Goal: Task Accomplishment & Management: Manage account settings

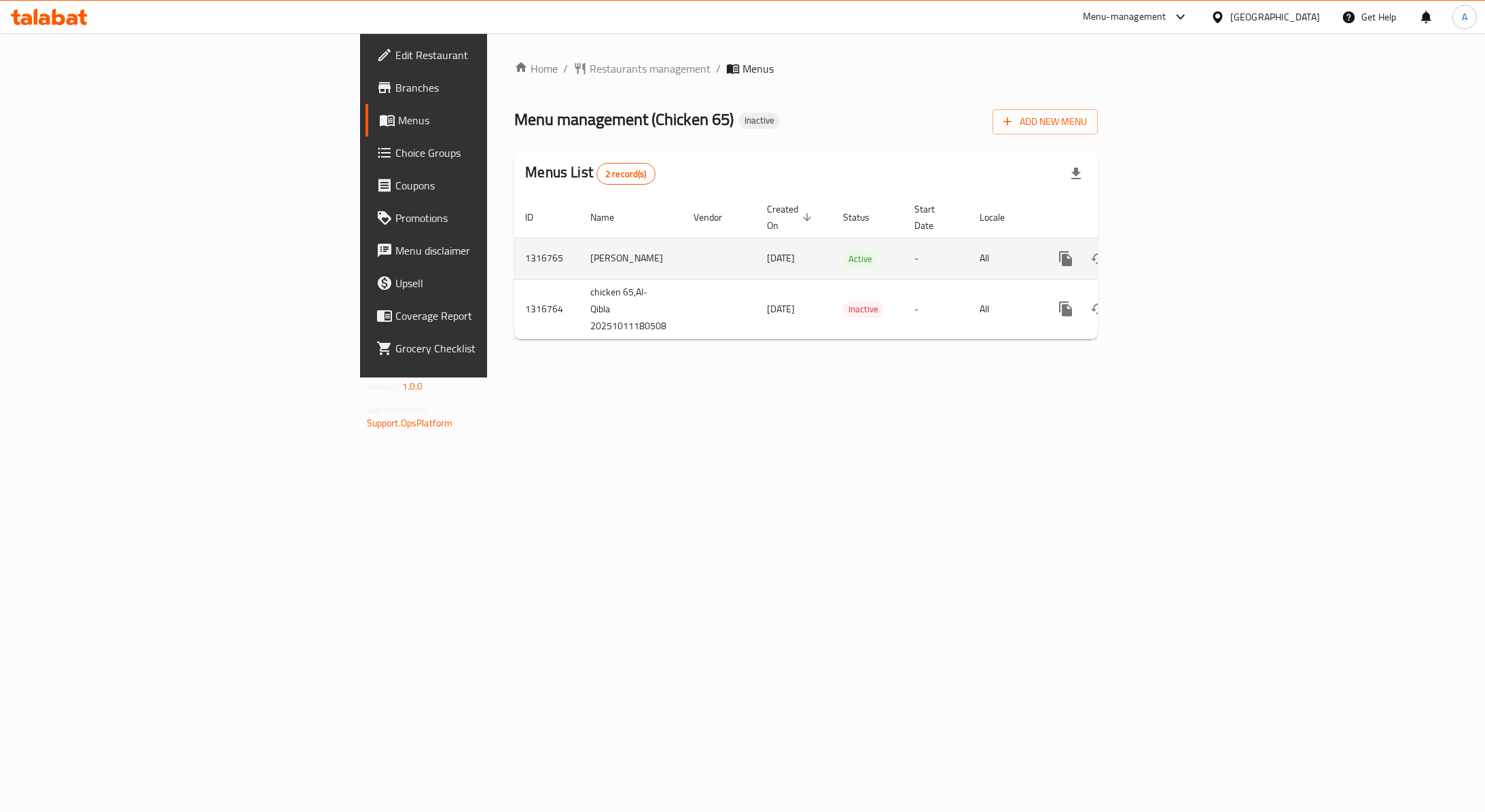
click at [1172, 251] on icon "enhanced table" at bounding box center [1164, 258] width 16 height 16
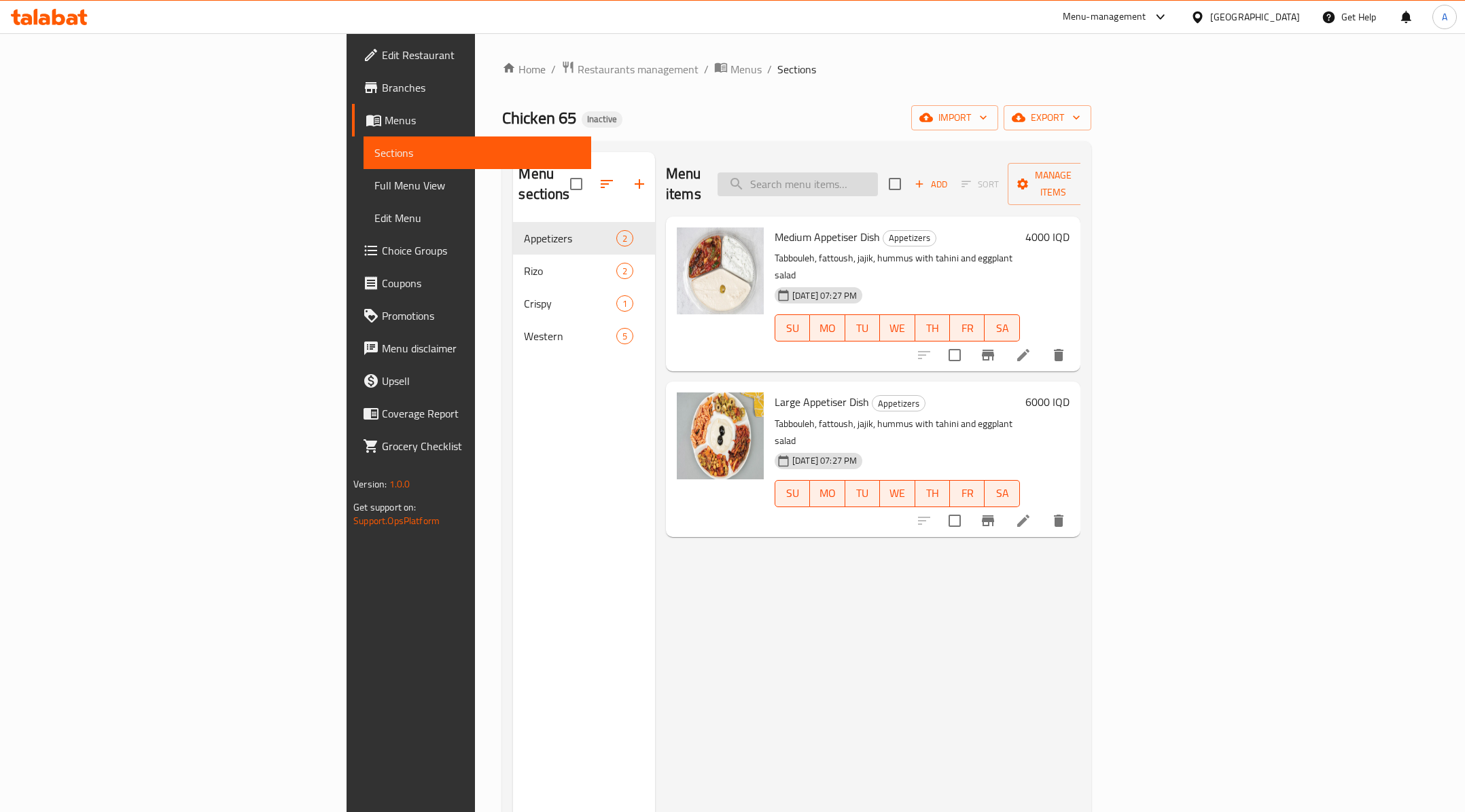
click at [878, 177] on input "search" at bounding box center [798, 185] width 161 height 24
paste input "بركر"
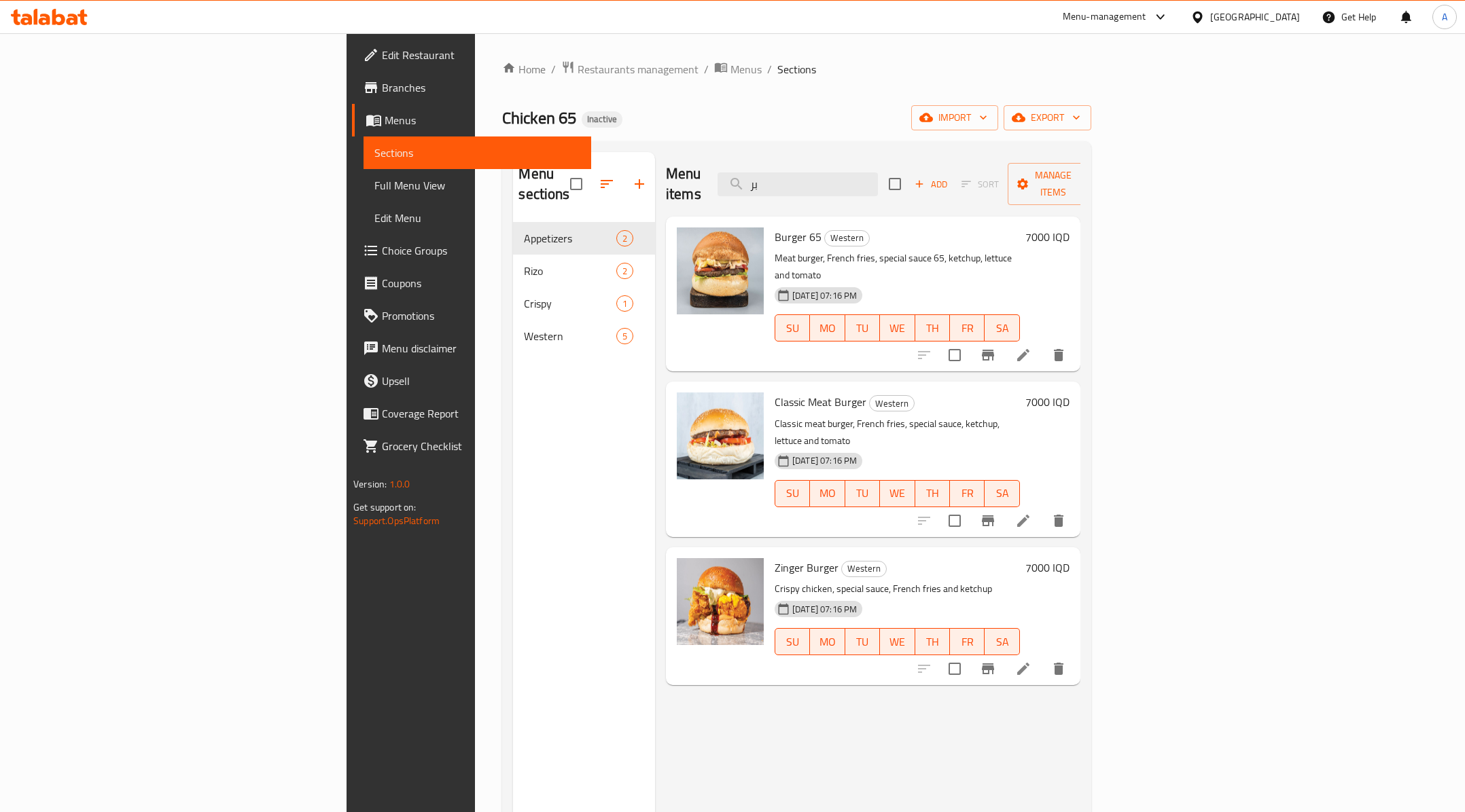
type input "بر"
drag, startPoint x: 738, startPoint y: 536, endPoint x: 919, endPoint y: 536, distance: 181.0
click at [919, 581] on p "Crispy chicken, special sauce, French fries and ketchup" at bounding box center [898, 589] width 245 height 17
click at [1021, 344] on div "Menu items بر Add Sort Manage items Burger 65 Western Meat burger, French fries…" at bounding box center [868, 558] width 425 height 812
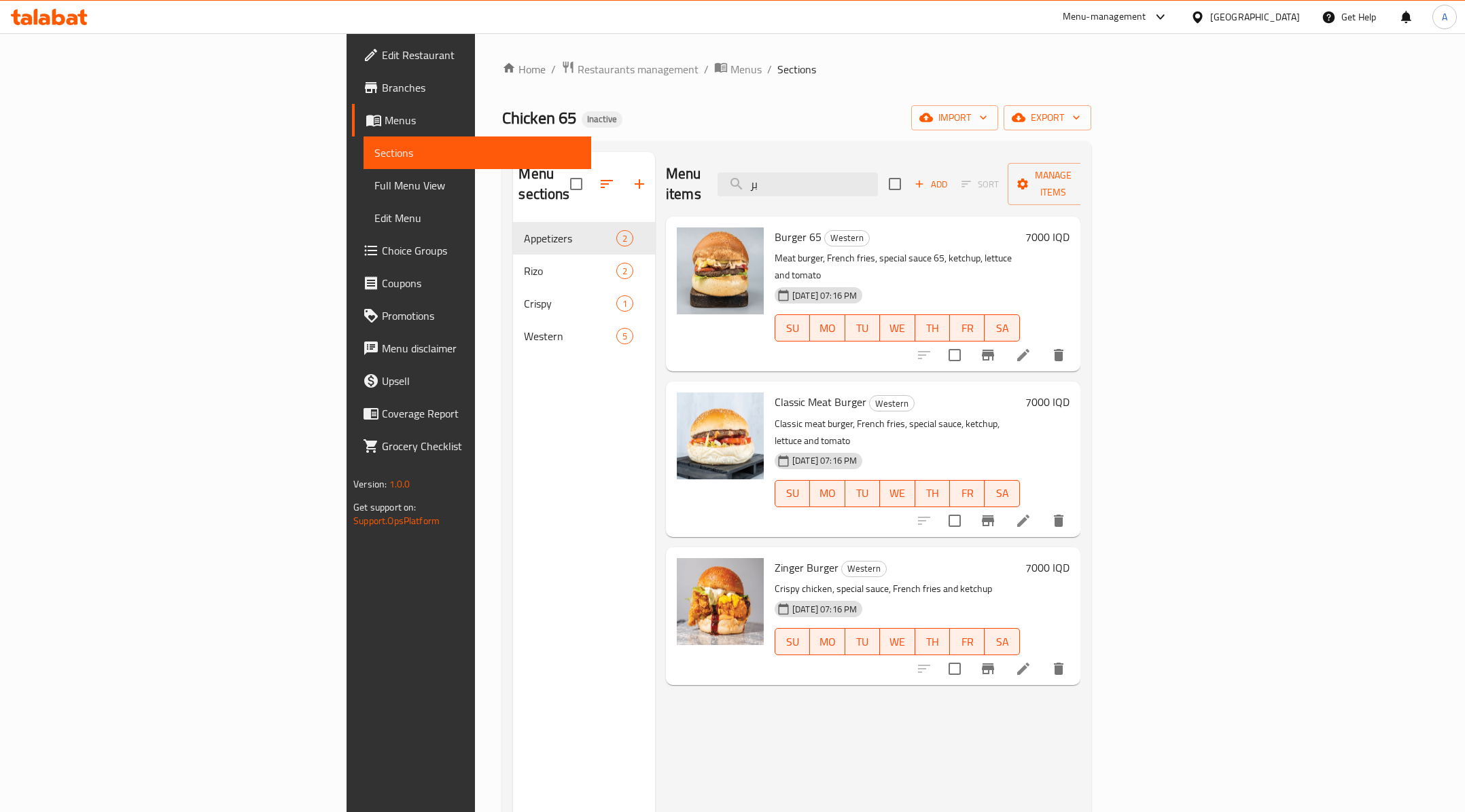
click at [873, 675] on div "Menu items بر Add Sort Manage items Burger 65 Western Meat burger, French fries…" at bounding box center [868, 558] width 425 height 812
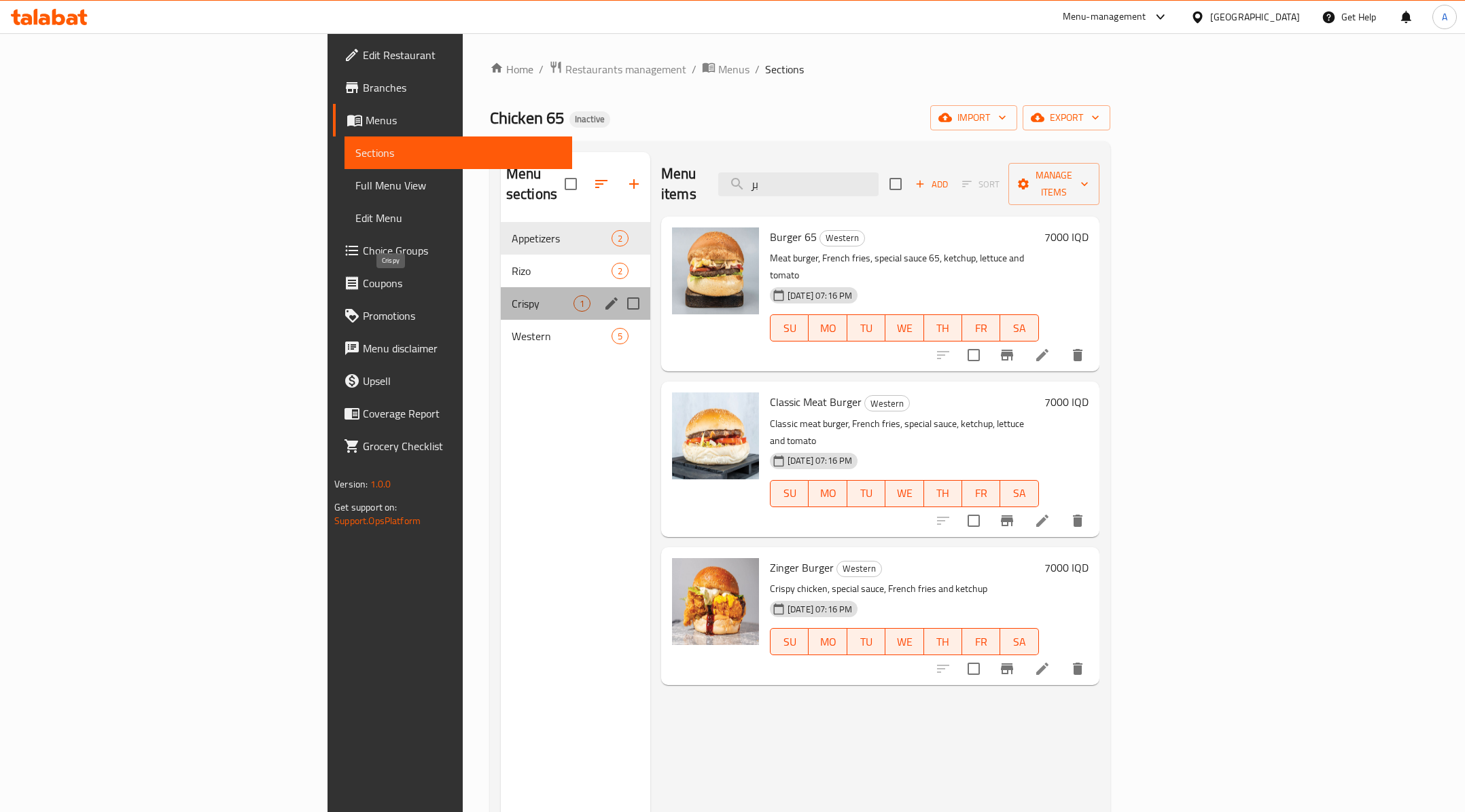
click at [512, 296] on span "Crispy" at bounding box center [543, 304] width 62 height 16
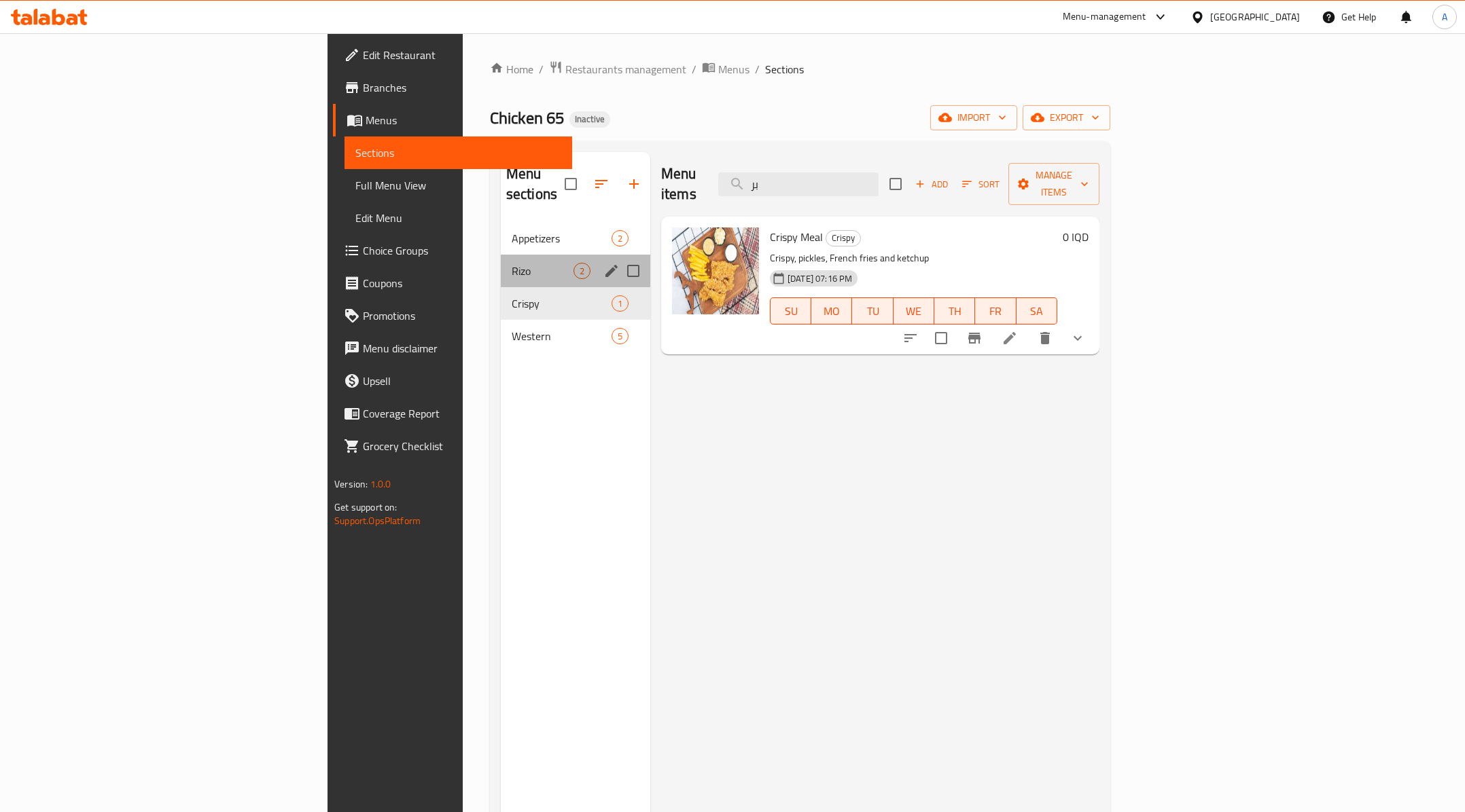
click at [501, 255] on div "Rizo 2" at bounding box center [576, 271] width 150 height 32
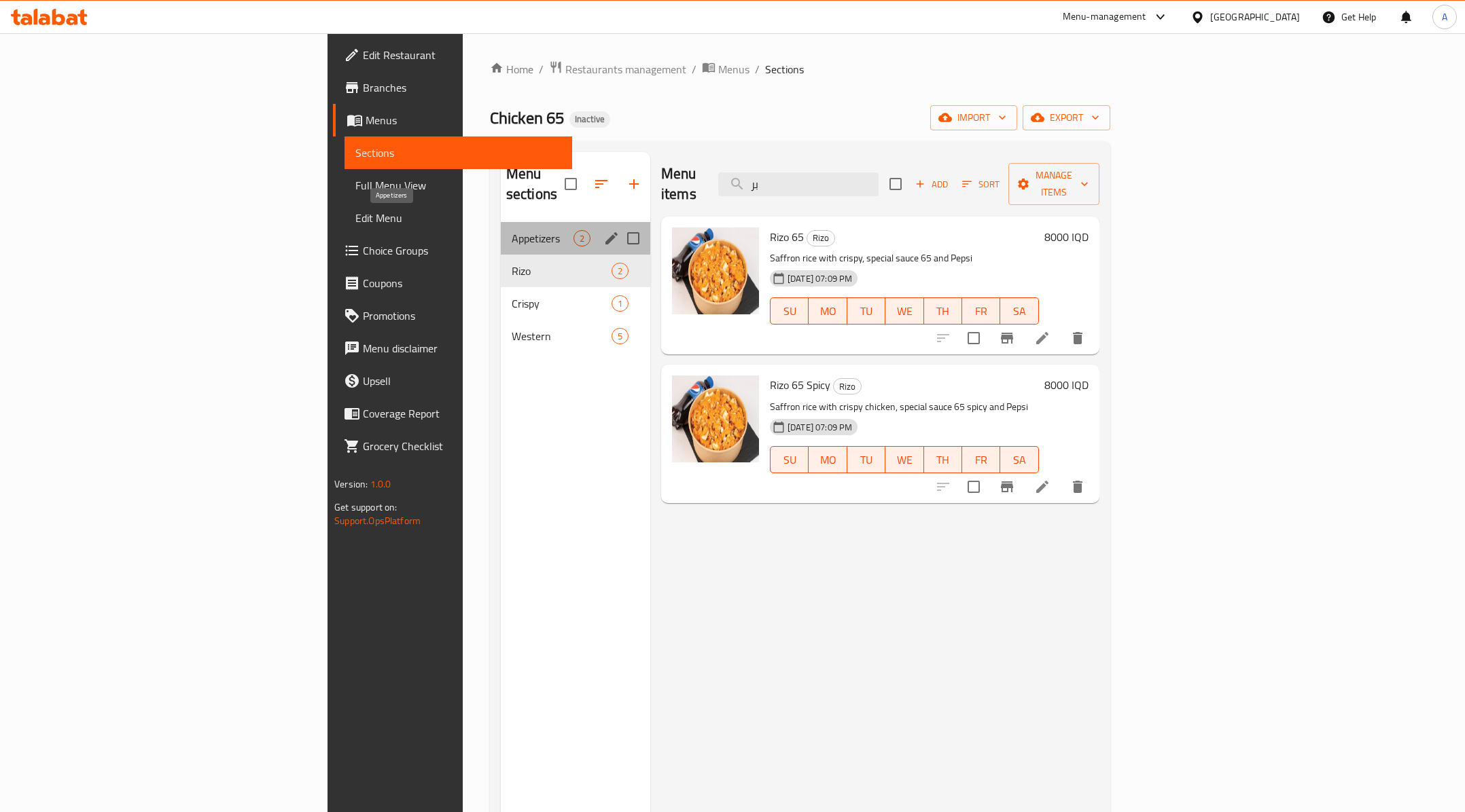
click at [512, 230] on span "Appetizers" at bounding box center [543, 238] width 62 height 16
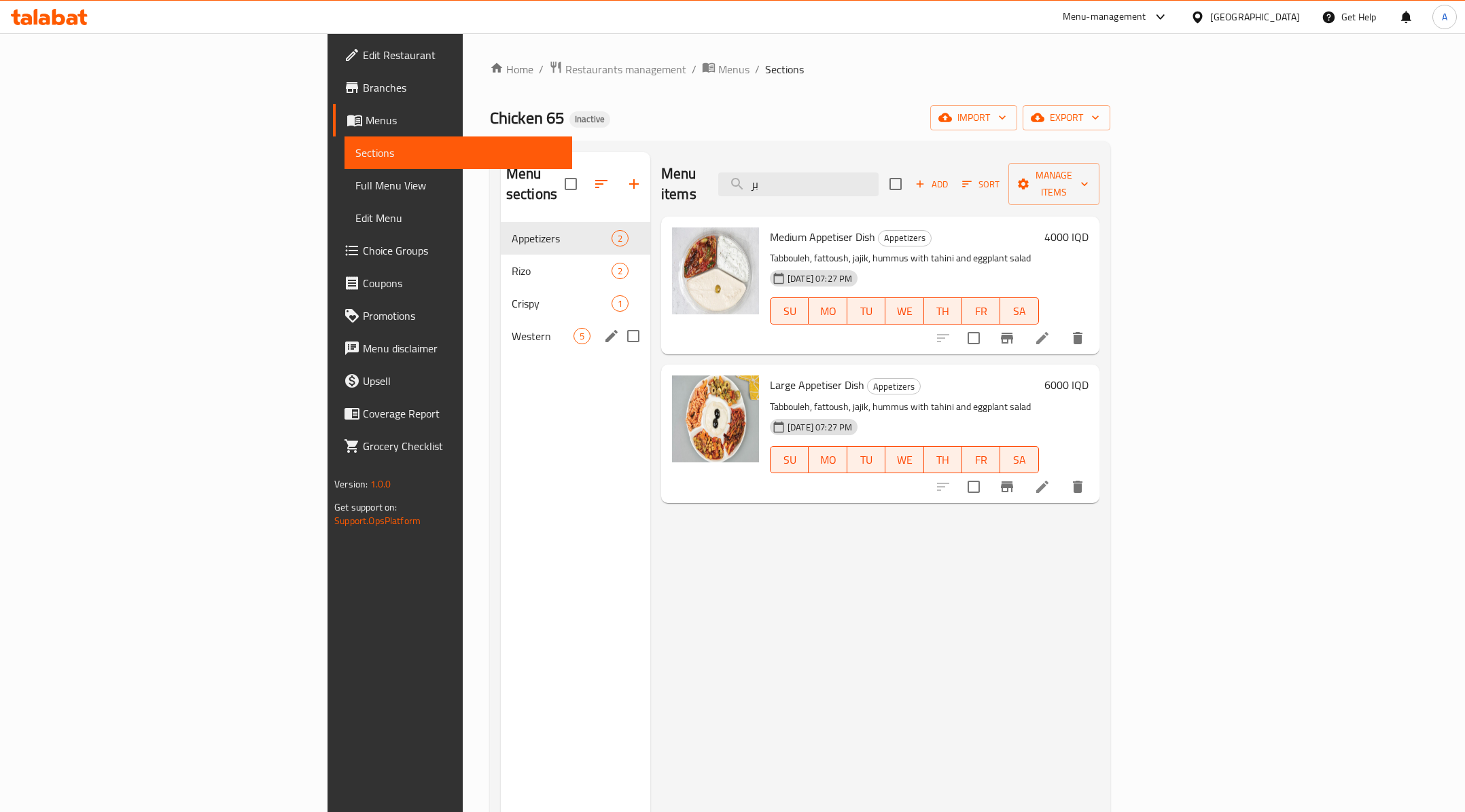
click at [501, 320] on div "Western 5" at bounding box center [576, 336] width 150 height 32
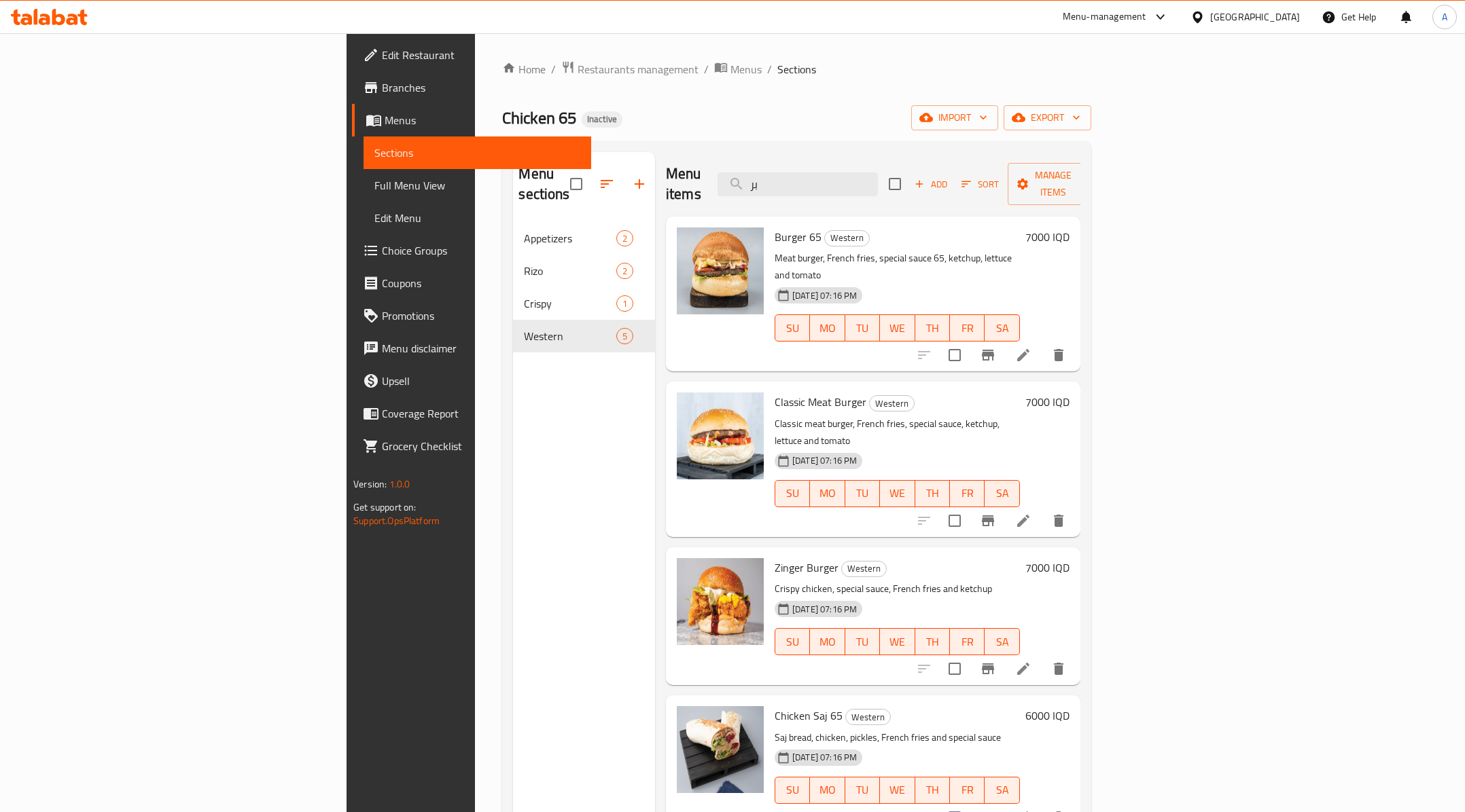
click at [923, 336] on div "Burger 65 Western Meat burger, French fries, special sauce 65, ketchup, lettuce…" at bounding box center [873, 294] width 414 height 155
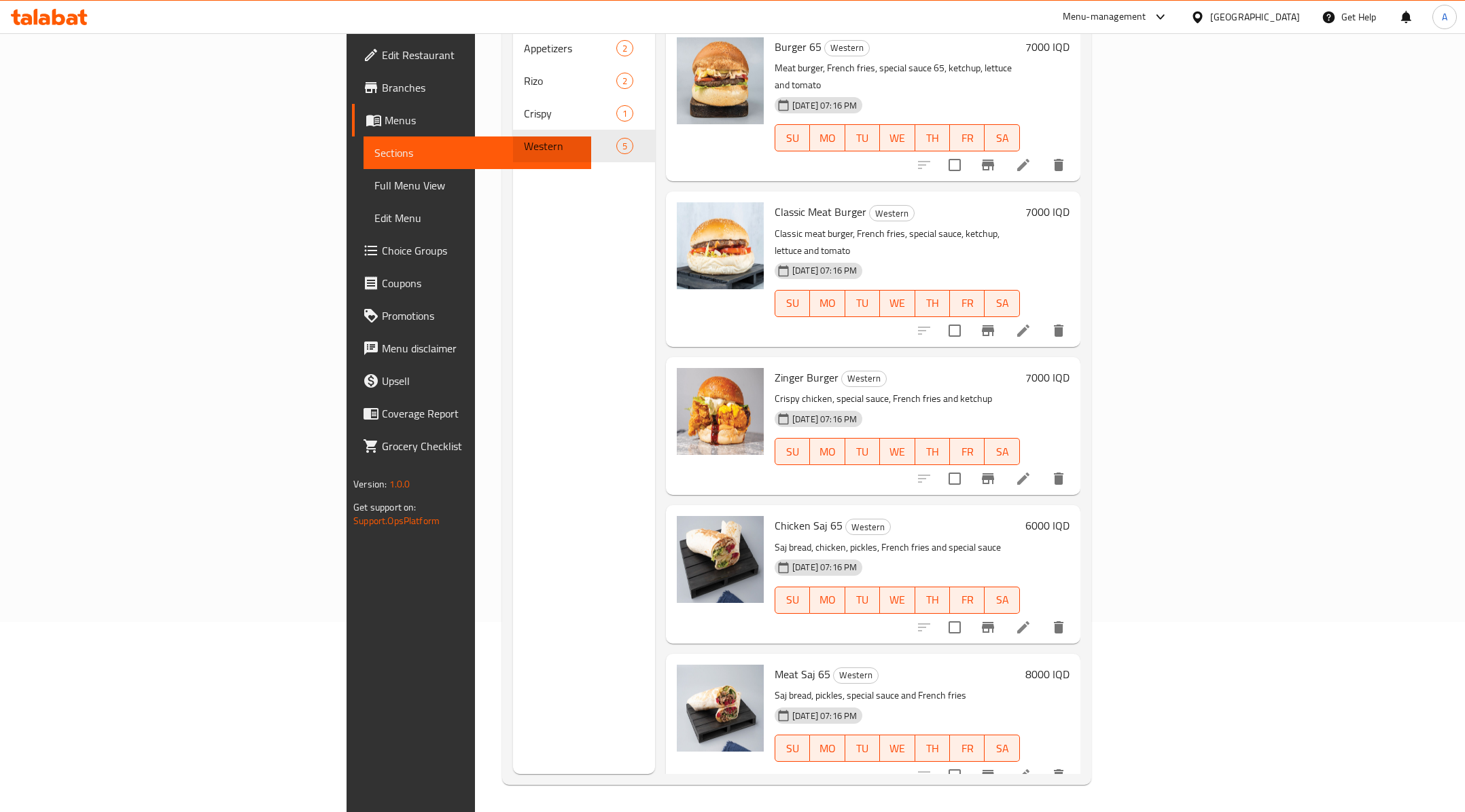
scroll to position [57, 0]
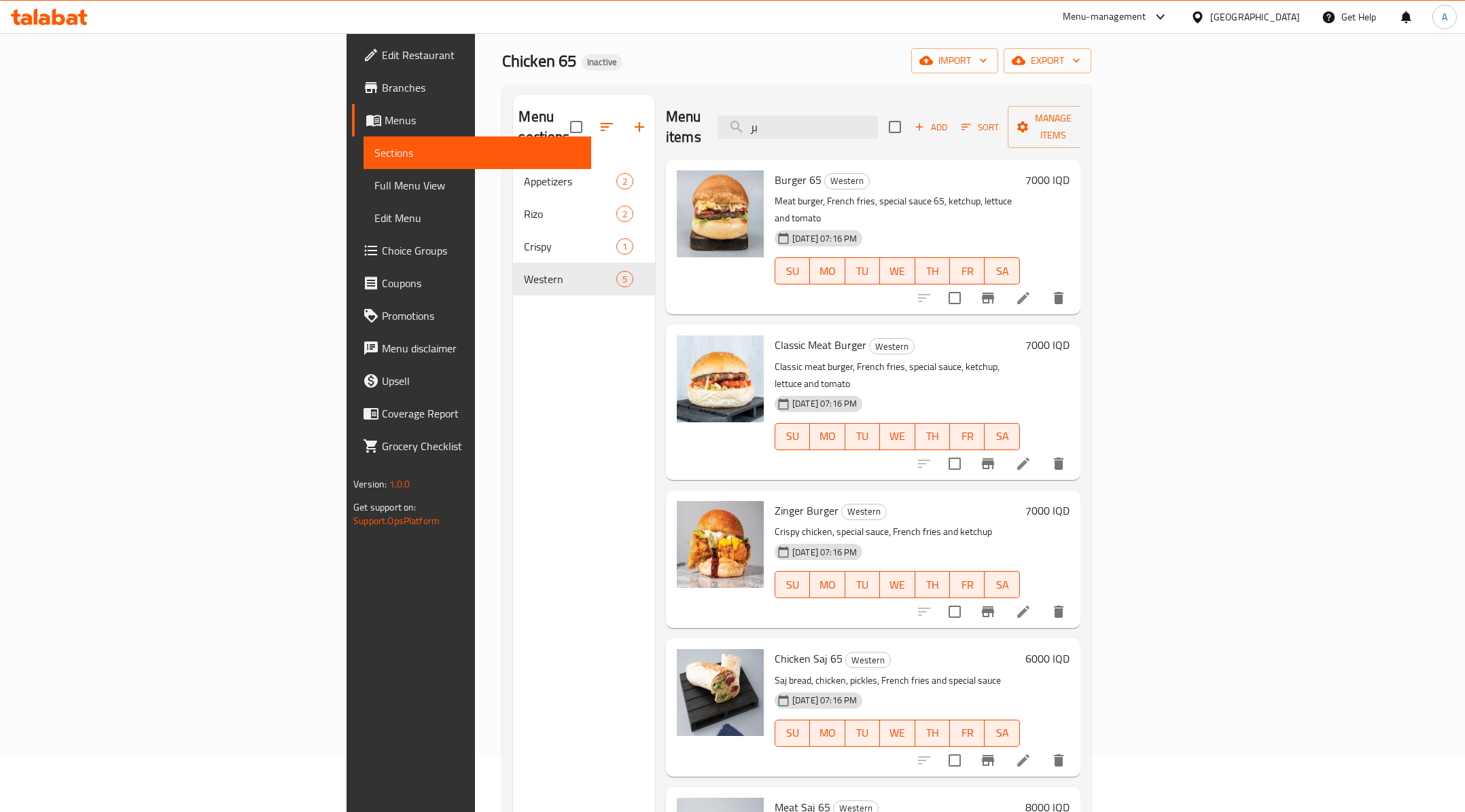
click at [923, 502] on h6 "Zinger Burger Western" at bounding box center [898, 511] width 245 height 19
drag, startPoint x: 887, startPoint y: 182, endPoint x: 1012, endPoint y: 185, distance: 125.0
click at [1012, 193] on p "Meat burger, French fries, special sauce 65, ketchup, lettuce and tomato" at bounding box center [898, 210] width 245 height 34
drag, startPoint x: 900, startPoint y: 475, endPoint x: 739, endPoint y: 473, distance: 161.0
click at [775, 524] on p "Crispy chicken, special sauce, French fries and ketchup" at bounding box center [898, 532] width 245 height 17
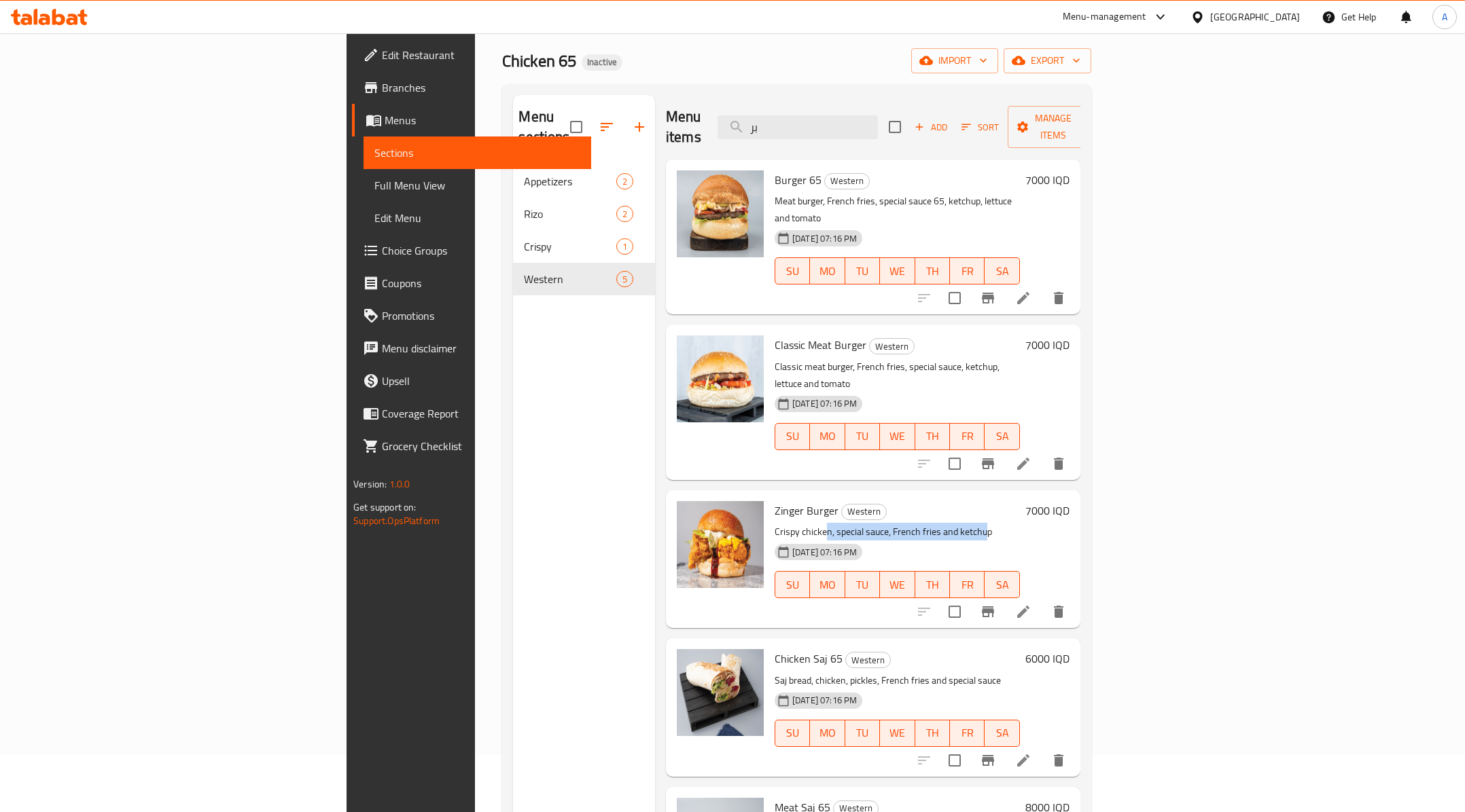
click at [775, 524] on p "Crispy chicken, special sauce, French fries and ketchup" at bounding box center [898, 532] width 245 height 17
click at [775, 359] on p "Classic meat burger, French fries, special sauce, ketchup, lettuce and tomato" at bounding box center [898, 376] width 245 height 34
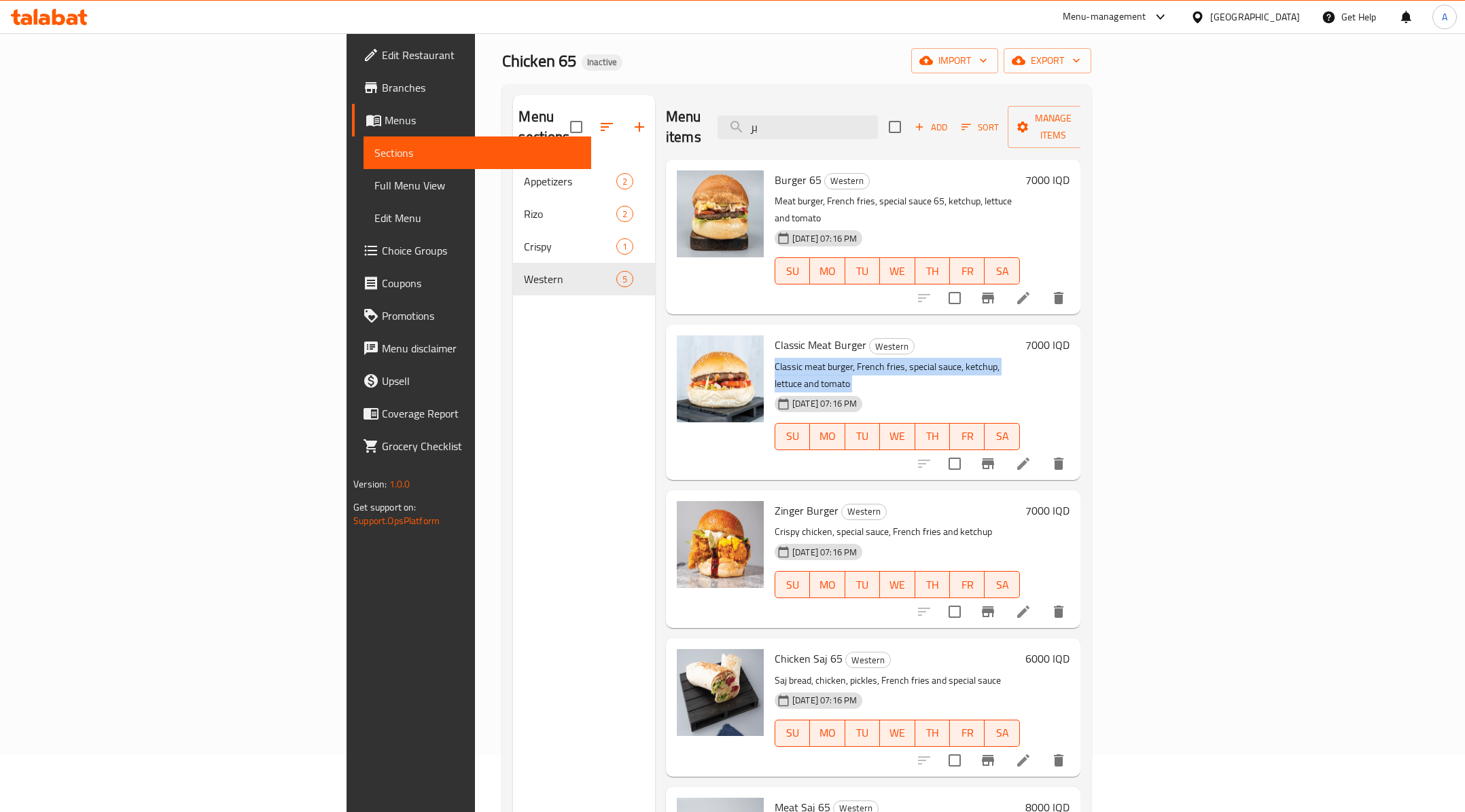
click at [775, 359] on p "Classic meat burger, French fries, special sauce, ketchup, lettuce and tomato" at bounding box center [898, 376] width 245 height 34
click at [775, 501] on span "Zinger Burger" at bounding box center [807, 511] width 64 height 20
copy h6 "Zinger Burger"
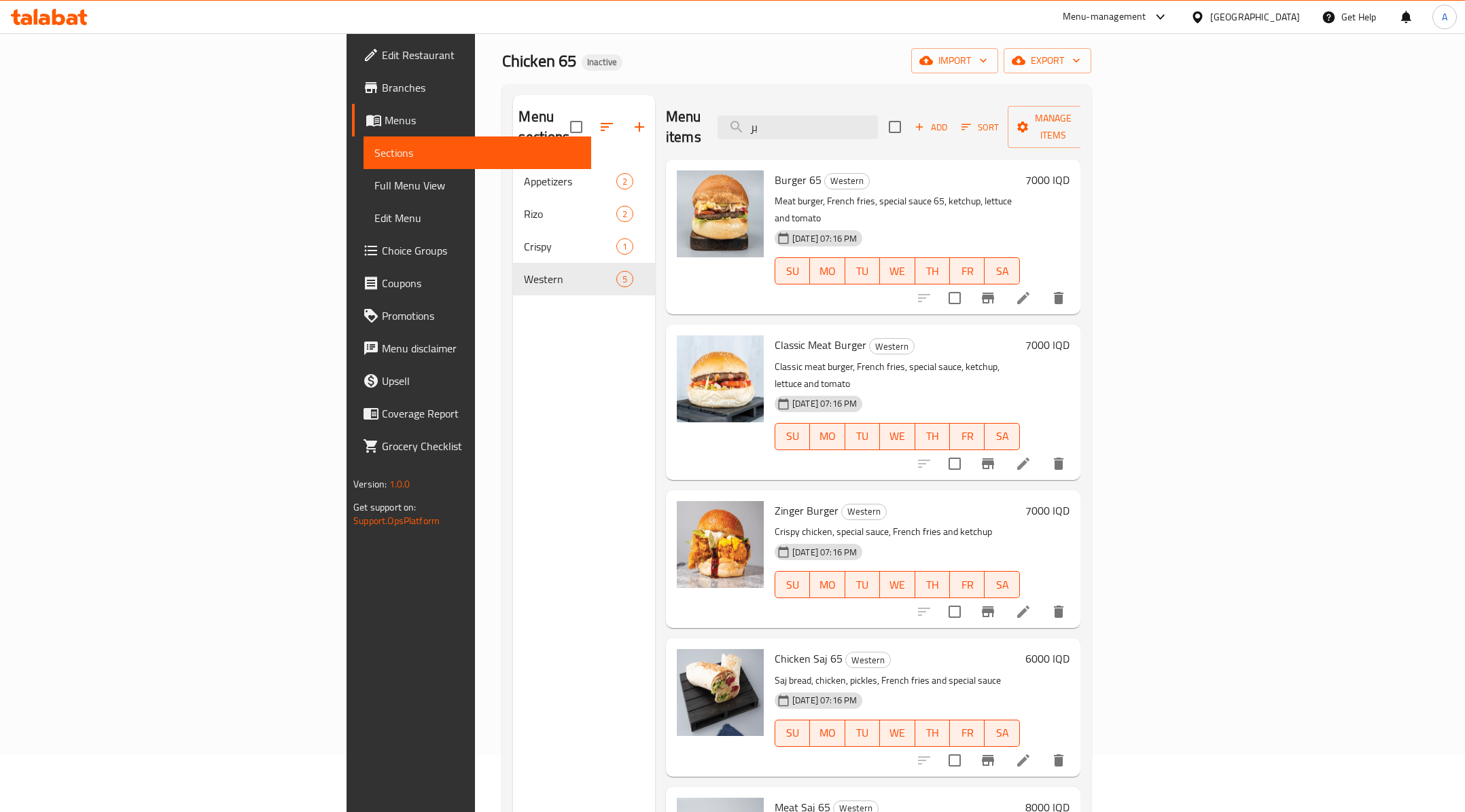
click at [825, 502] on h6 "Zinger Burger Western" at bounding box center [898, 511] width 245 height 19
click at [775, 170] on span "Burger 65" at bounding box center [798, 180] width 47 height 20
copy h6 "Burger 65"
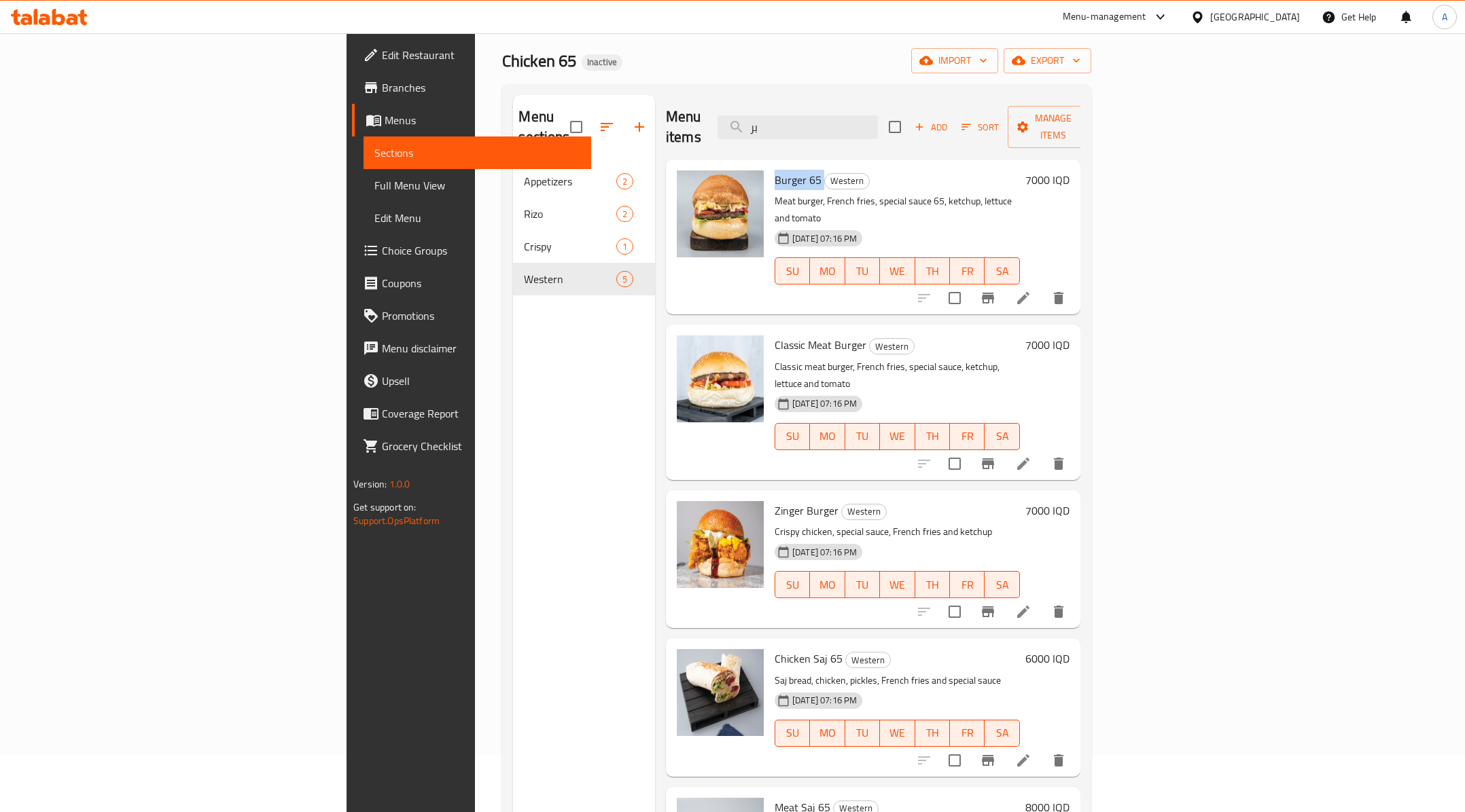
copy h6 "Burger 65"
click at [877, 491] on div "Zinger Burger Western Crispy chicken, special sauce, French fries and ketchup 1…" at bounding box center [873, 559] width 414 height 138
click at [513, 468] on div "Menu sections Appetizers 2 Rizo 2 Crispy 1 Western 5" at bounding box center [584, 501] width 142 height 812
click at [968, 524] on p "Crispy chicken, special sauce, French fries and ketchup" at bounding box center [898, 532] width 245 height 17
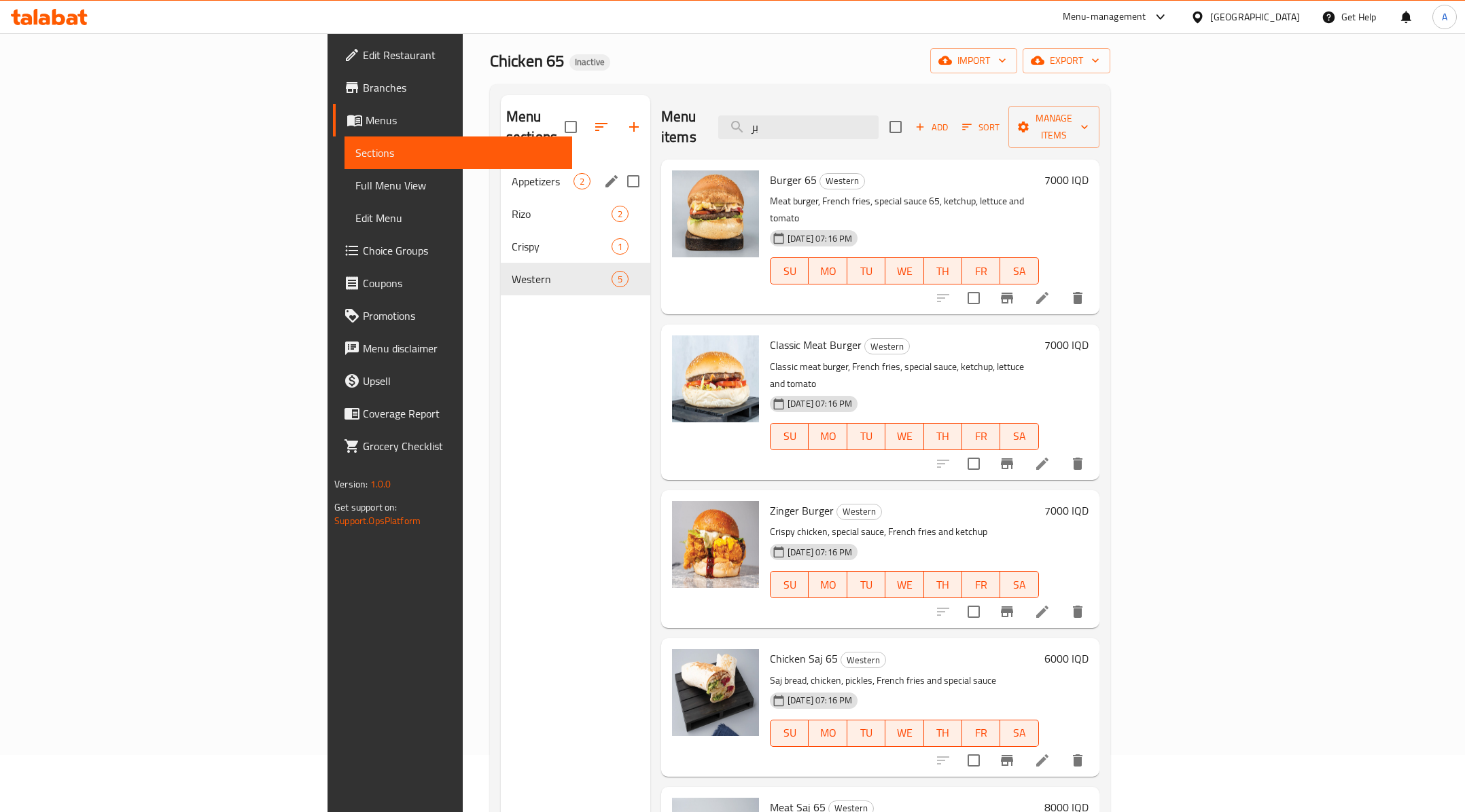
click at [512, 173] on span "Appetizers" at bounding box center [543, 181] width 62 height 16
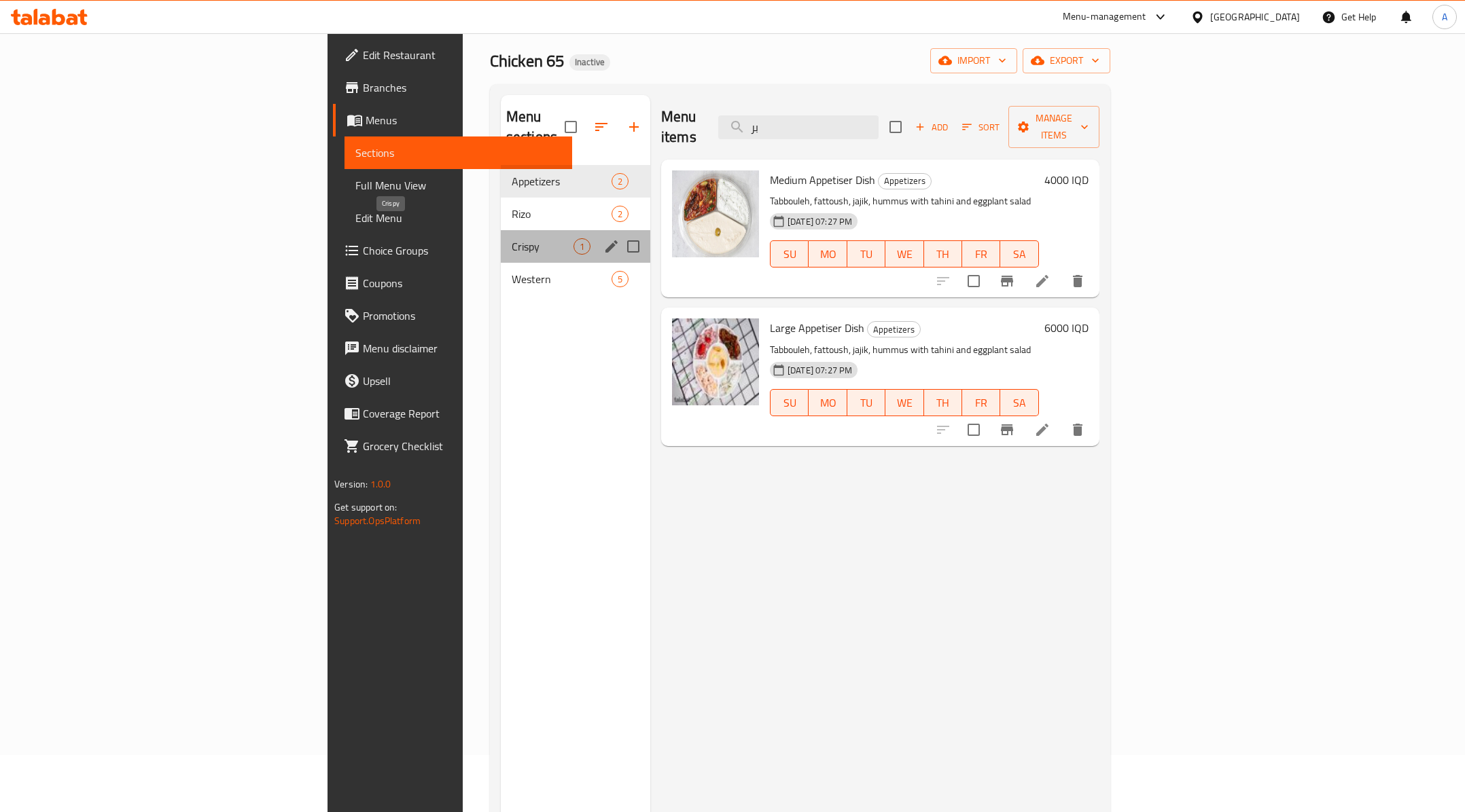
click at [512, 238] on span "Crispy" at bounding box center [543, 246] width 62 height 16
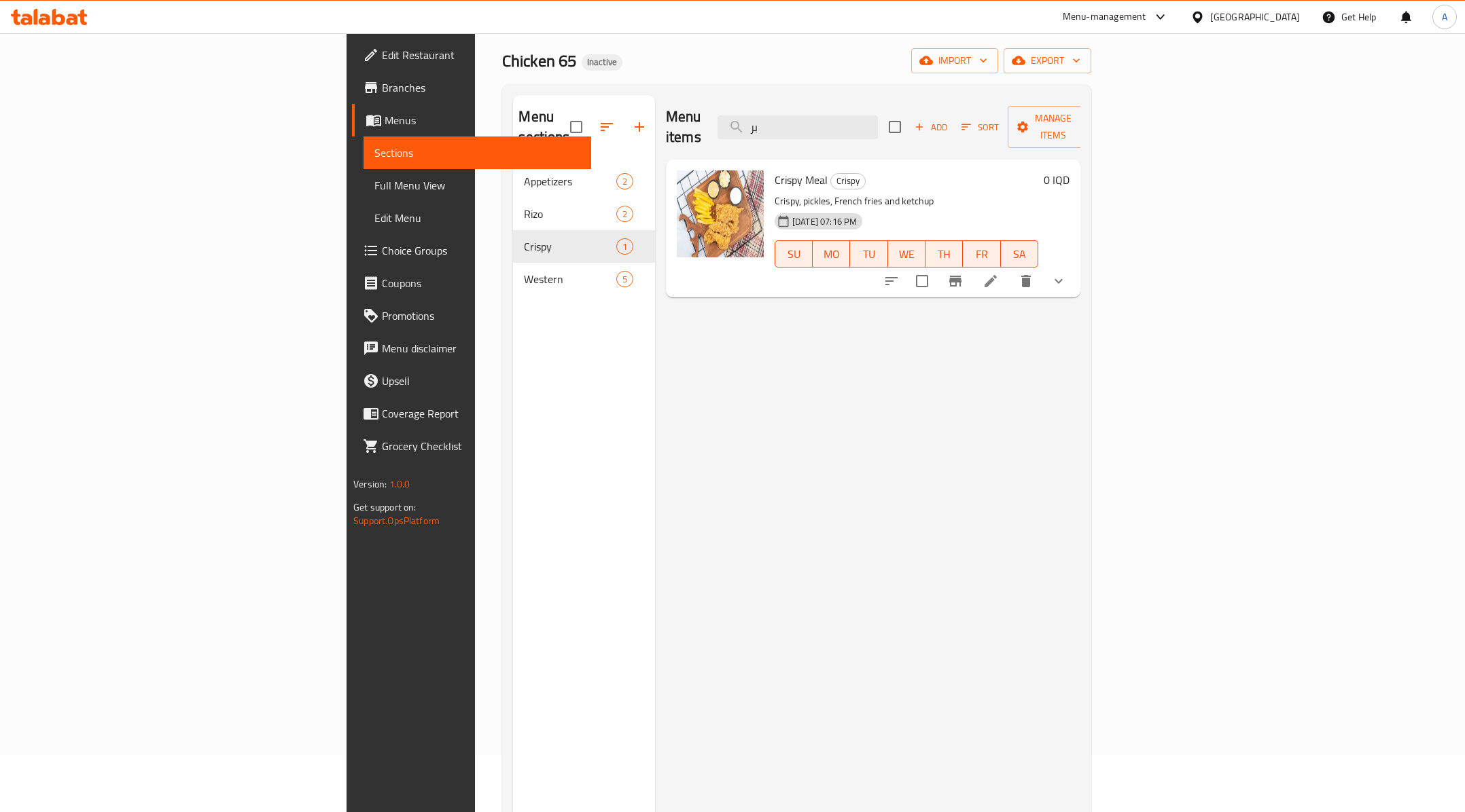
click at [728, 389] on div "Menu items بر Add Sort Manage items Crispy Meal Crispy Crispy, pickles, French …" at bounding box center [868, 501] width 425 height 812
click at [914, 386] on div "Menu items بر Add Sort Manage items Crispy Meal Crispy Crispy, pickles, French …" at bounding box center [868, 501] width 425 height 812
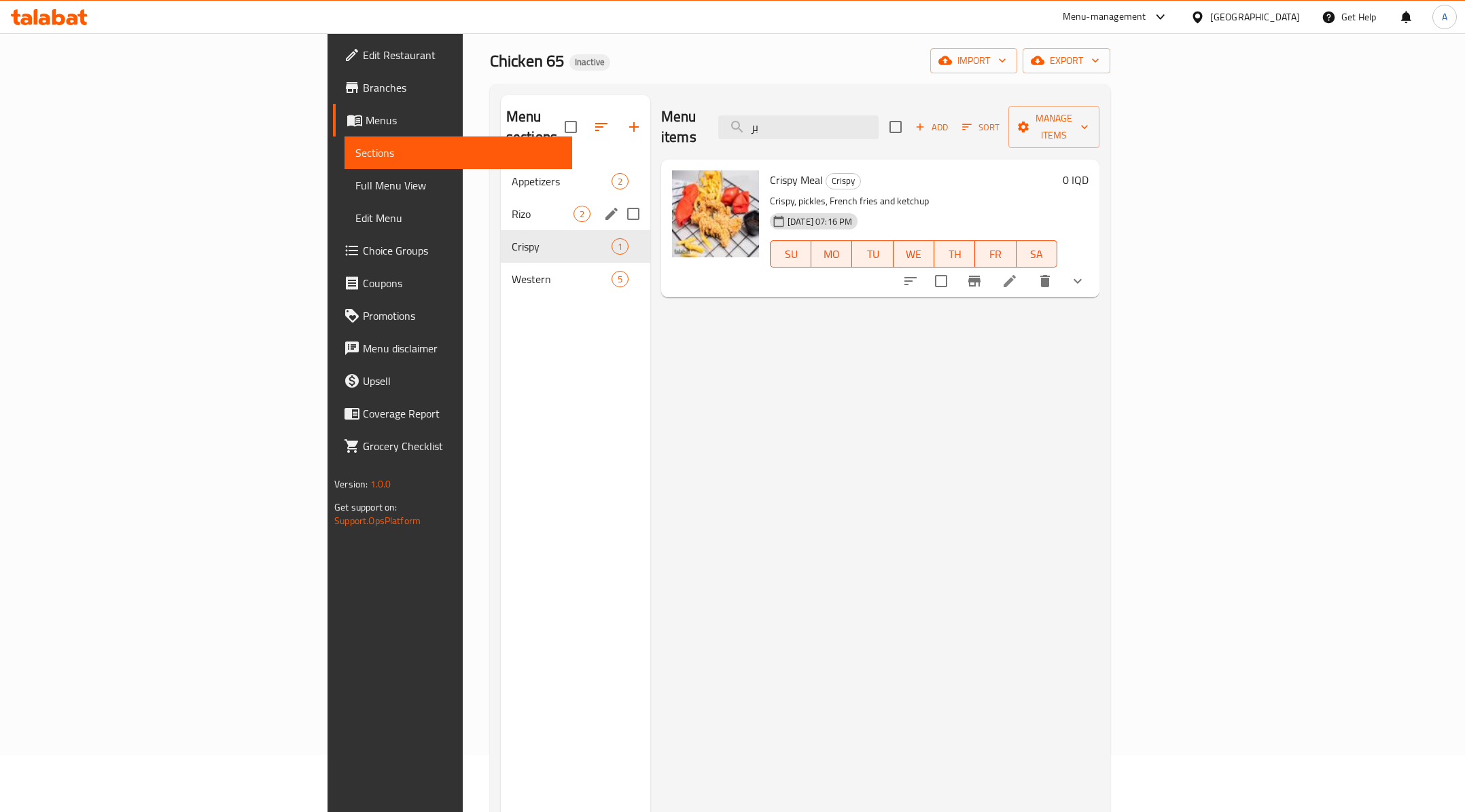
click at [501, 197] on div "Rizo 2" at bounding box center [576, 213] width 150 height 32
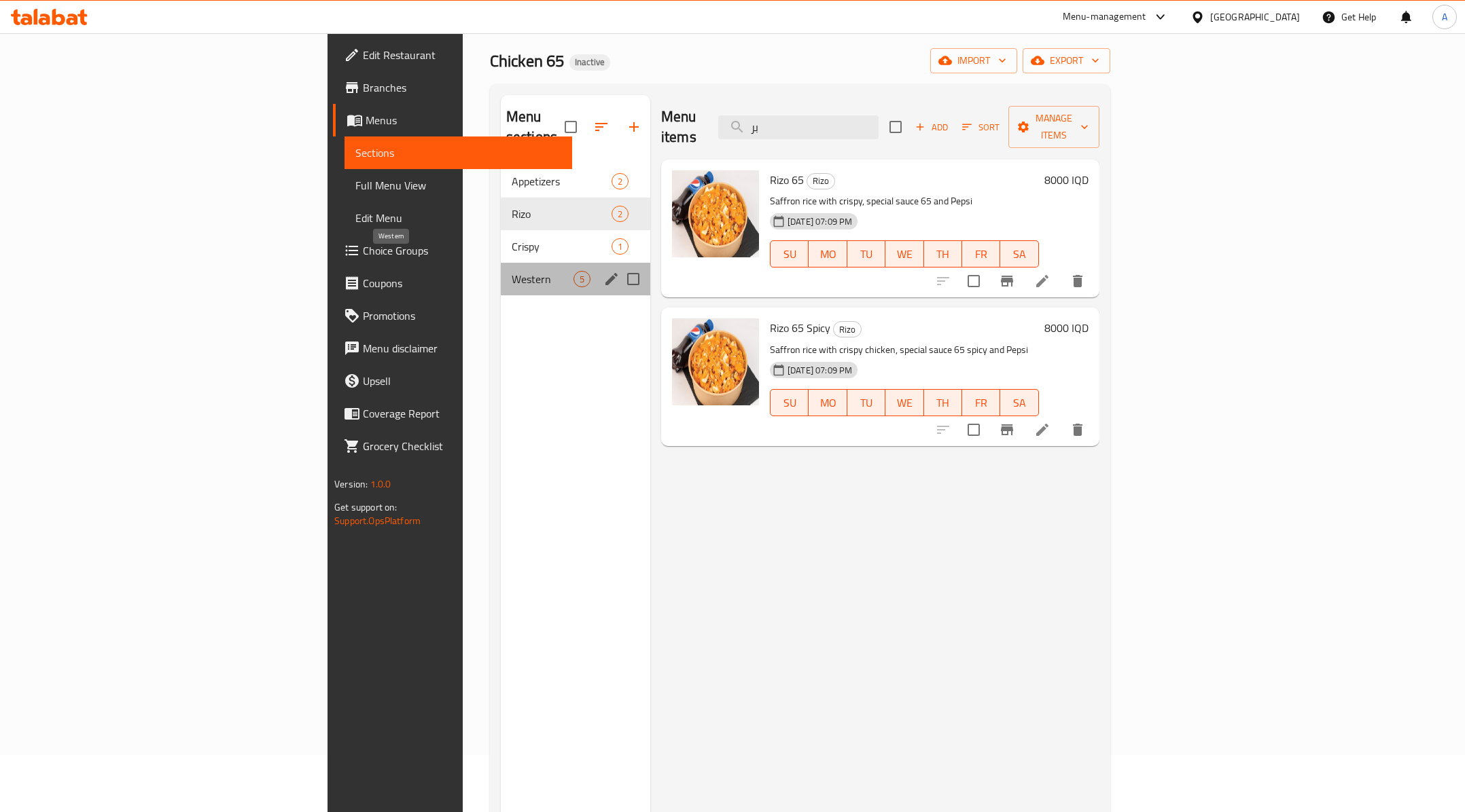
click at [512, 271] on span "Western" at bounding box center [543, 279] width 62 height 16
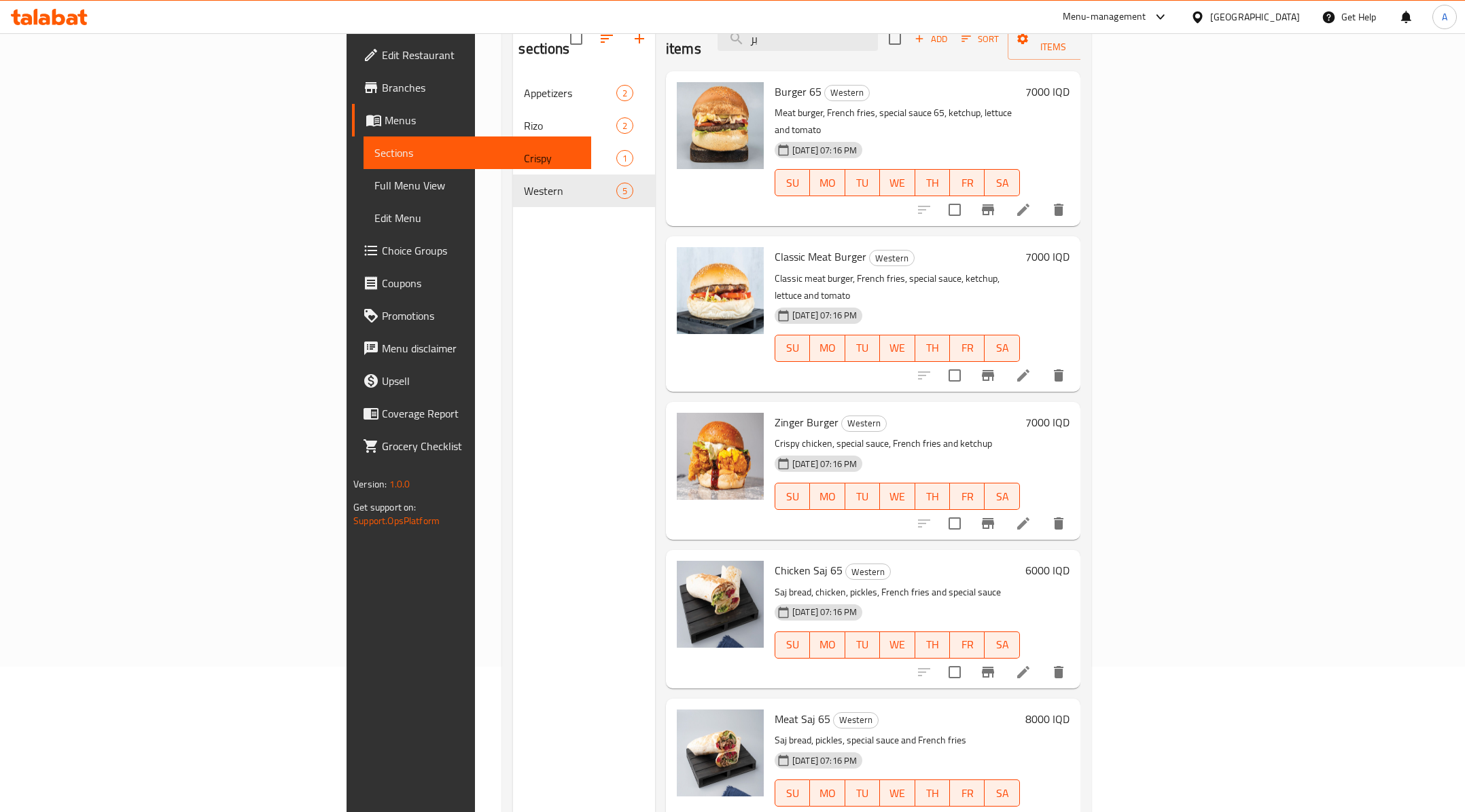
scroll to position [193, 0]
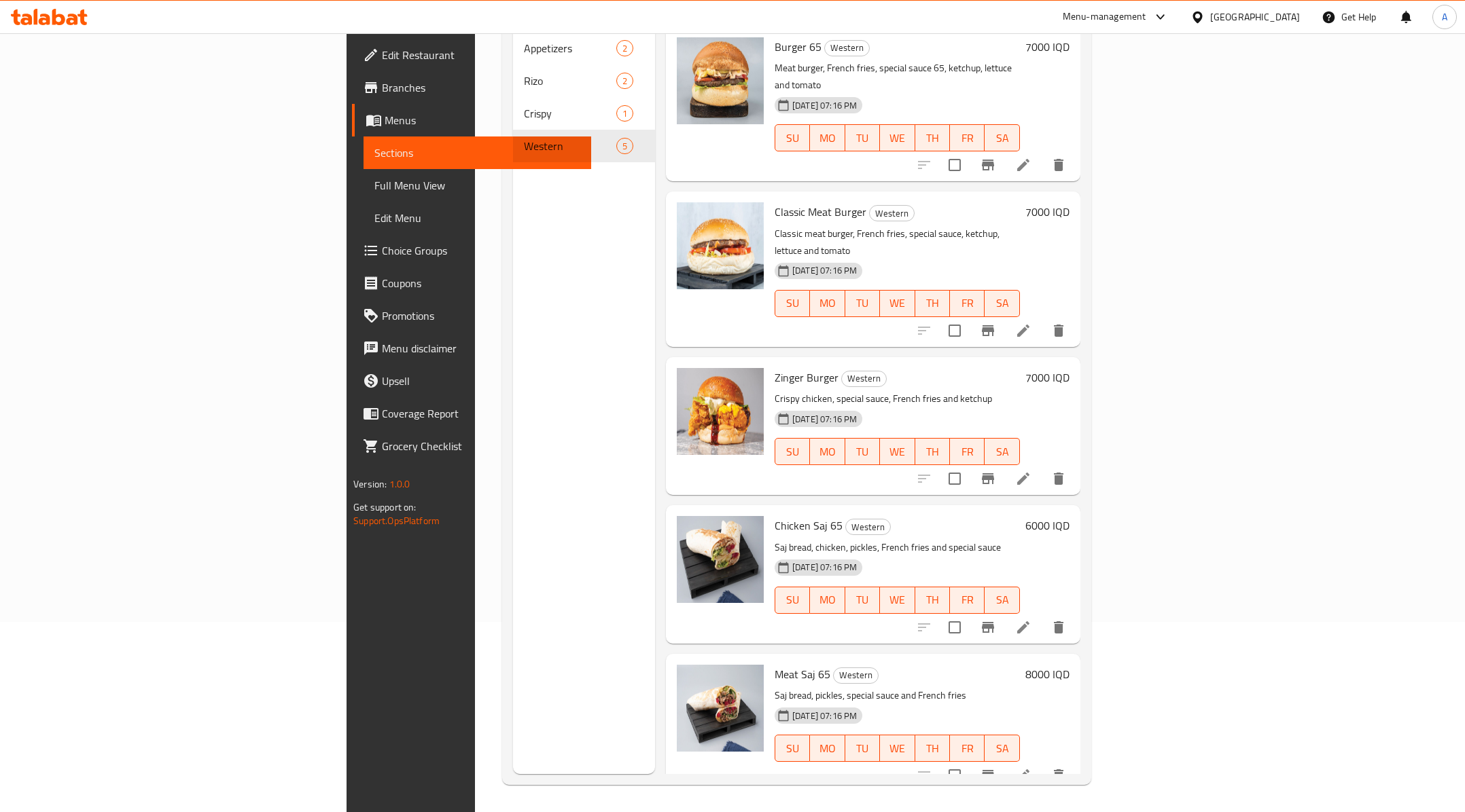
click at [867, 539] on p "Saj bread, chicken, pickles, French fries and special sauce" at bounding box center [898, 548] width 245 height 17
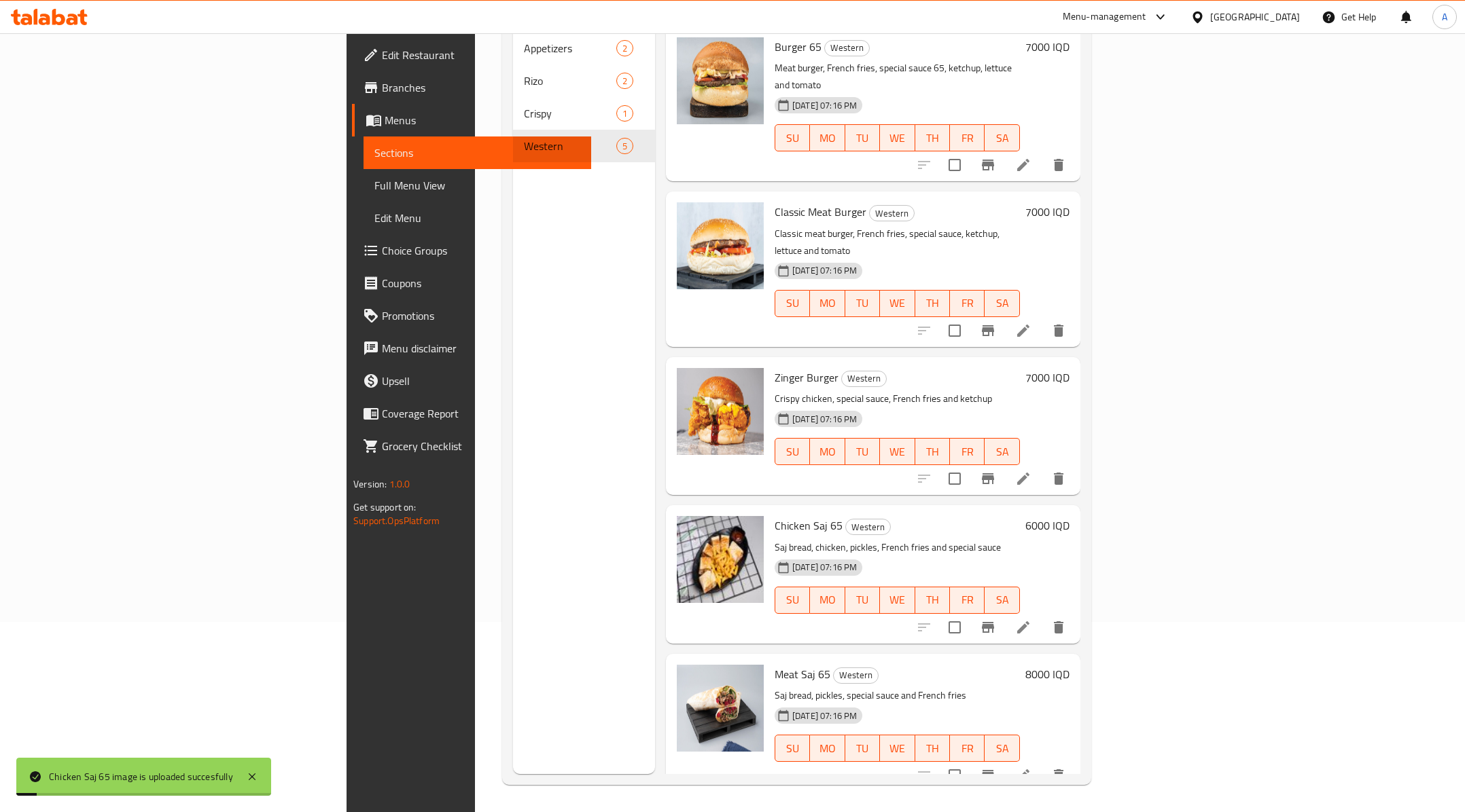
click at [513, 523] on div "Menu sections Appetizers 2 Rizo 2 Crispy 1 Western 5" at bounding box center [584, 367] width 142 height 812
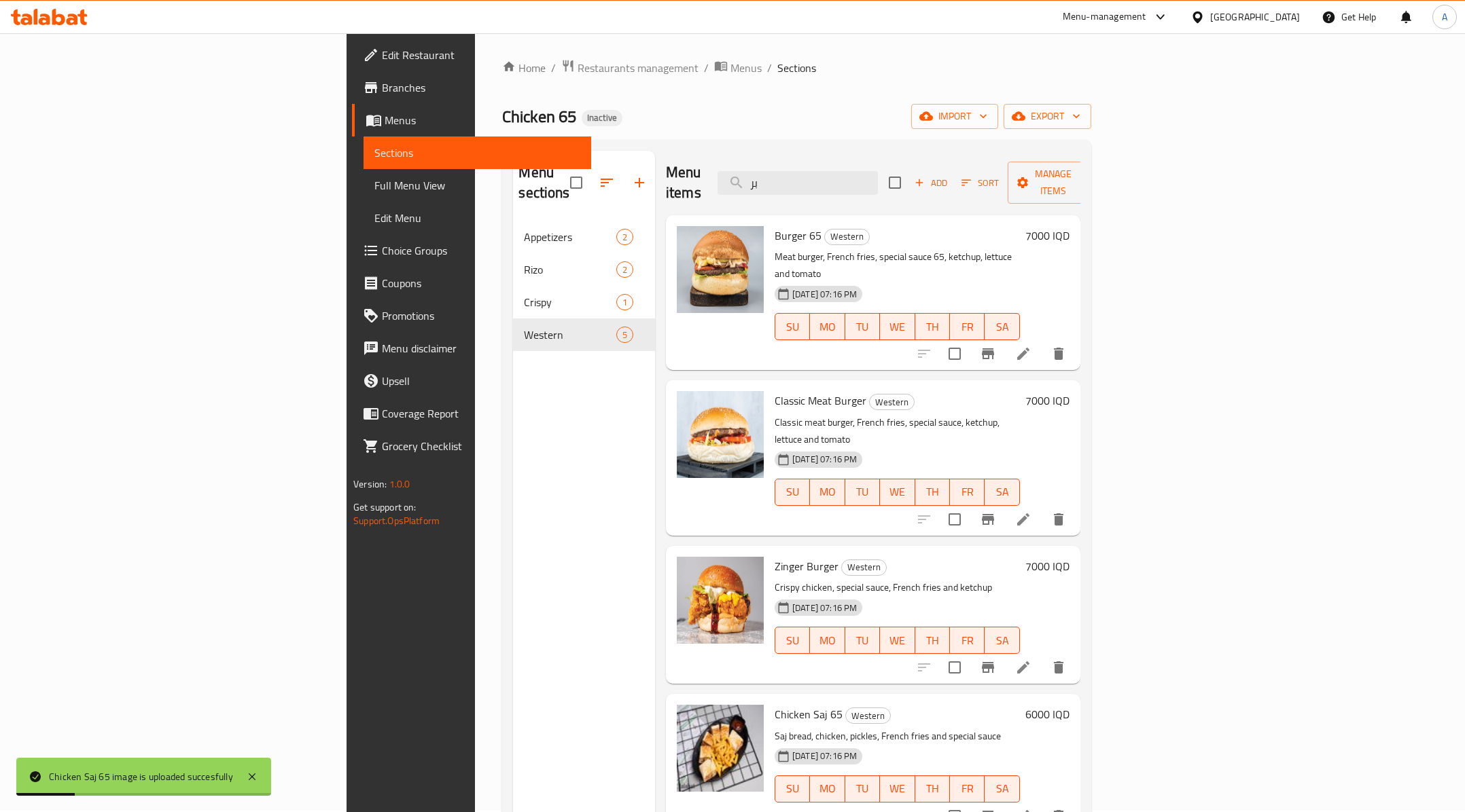
scroll to position [0, 0]
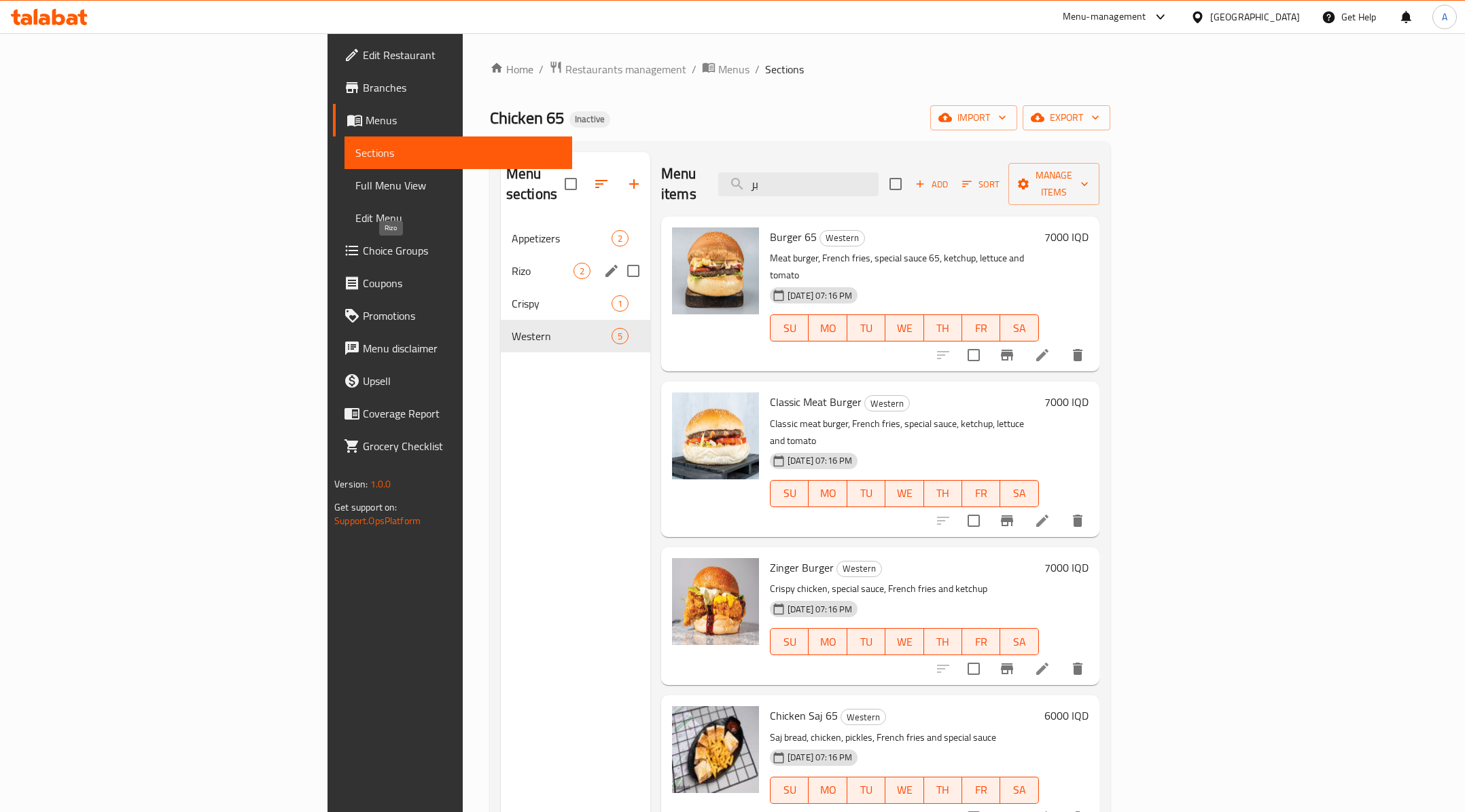
click at [512, 263] on span "Rizo" at bounding box center [543, 270] width 62 height 16
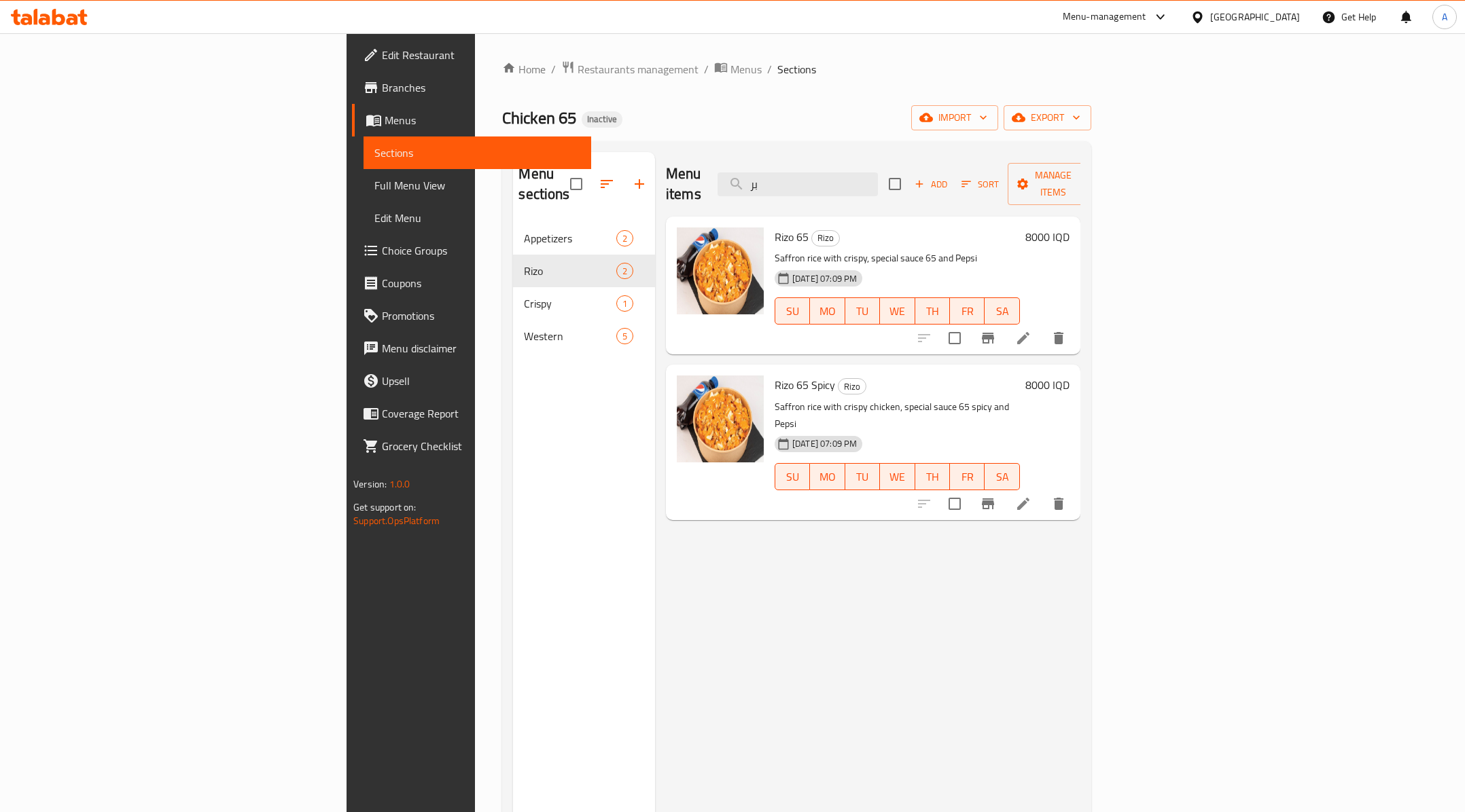
click at [779, 541] on div "Menu items بر Add Sort Manage items Rizo 65 Rizo Saffron rice with crispy, spec…" at bounding box center [868, 558] width 425 height 812
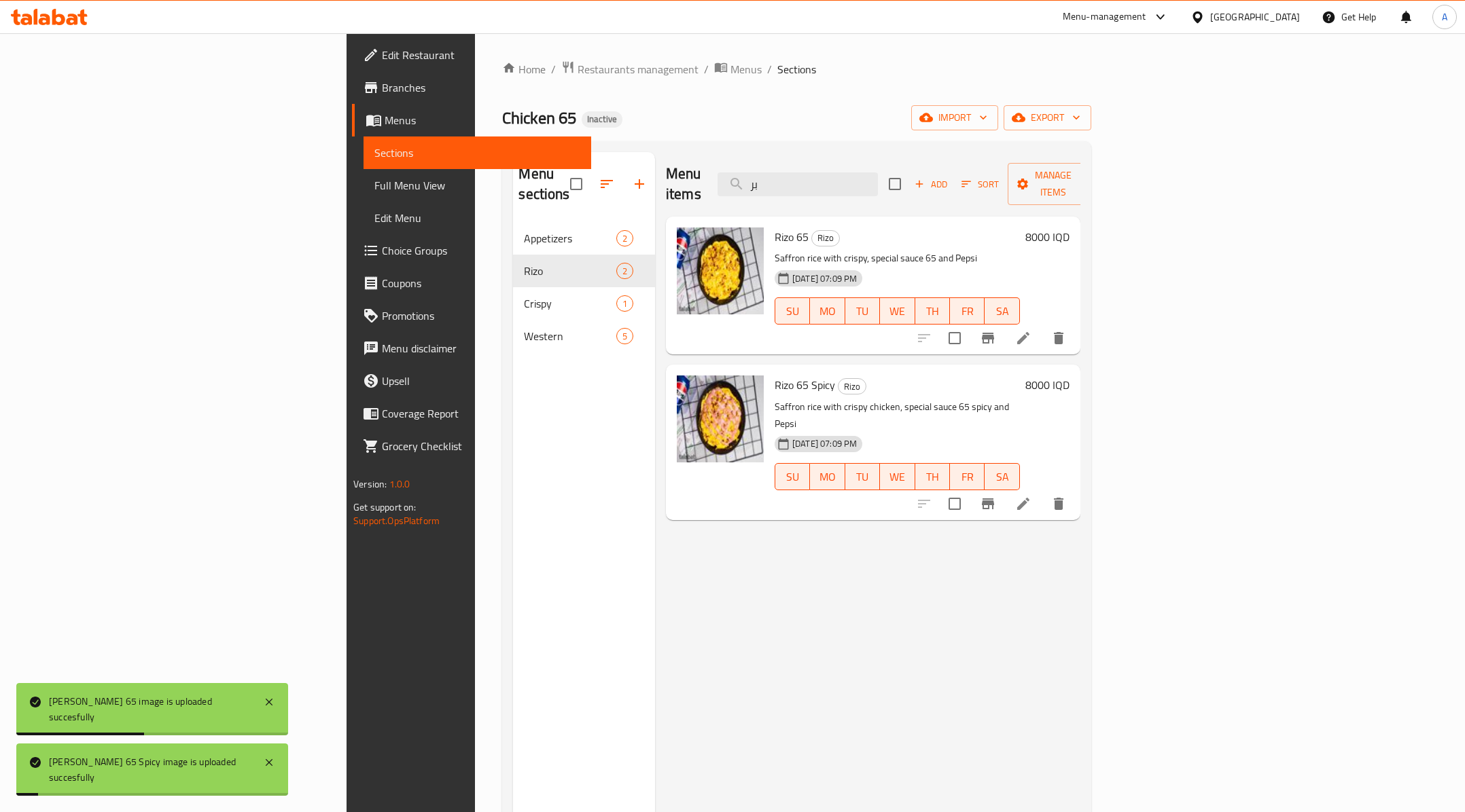
click at [841, 376] on h6 "Rizo 65 Spicy Rizo" at bounding box center [898, 385] width 245 height 19
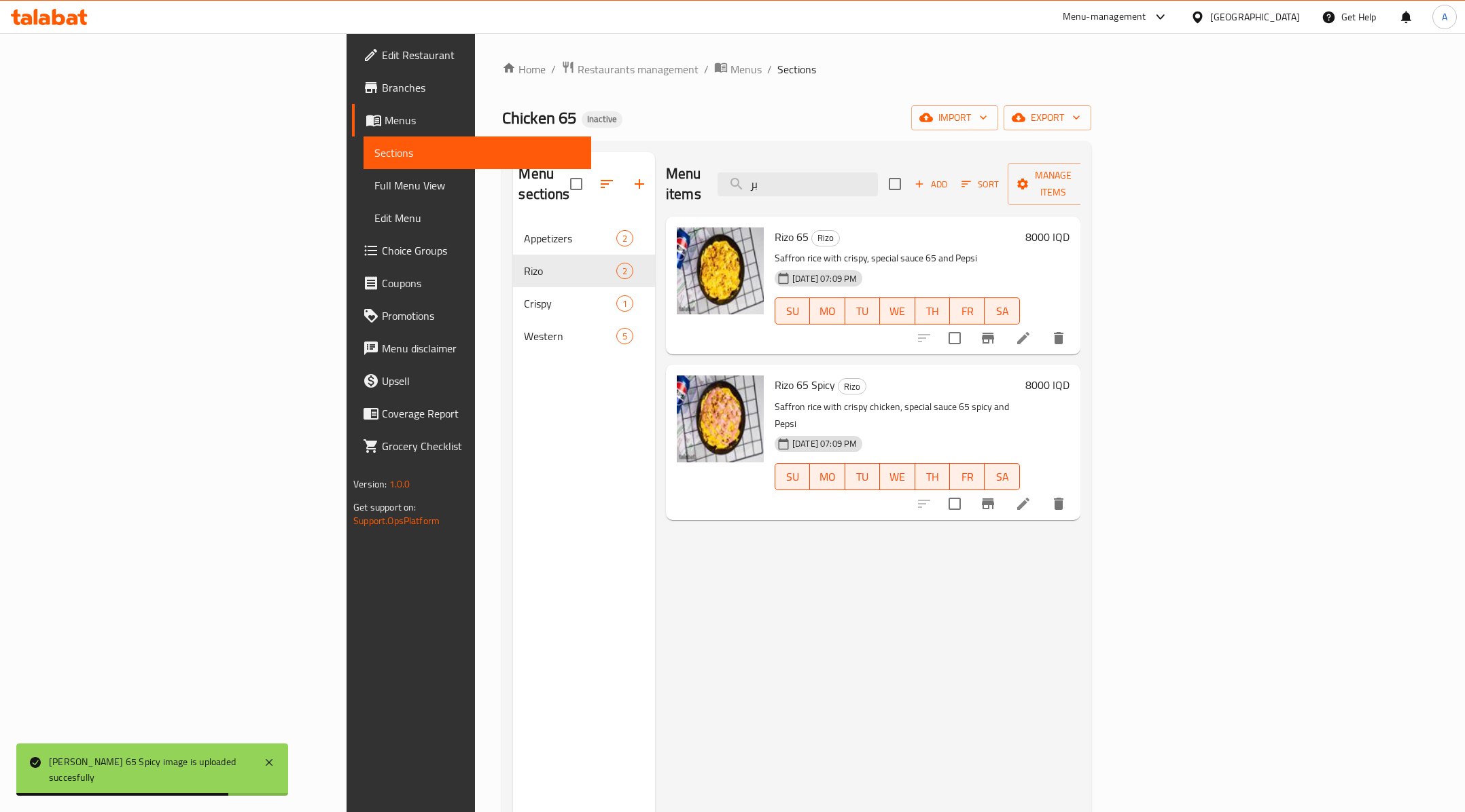
click at [874, 250] on p "Saffron rice with crispy, special sauce 65 and Pepsi" at bounding box center [898, 258] width 245 height 17
click at [875, 250] on p "Saffron rice with crispy, special sauce 65 and Pepsi" at bounding box center [898, 258] width 245 height 17
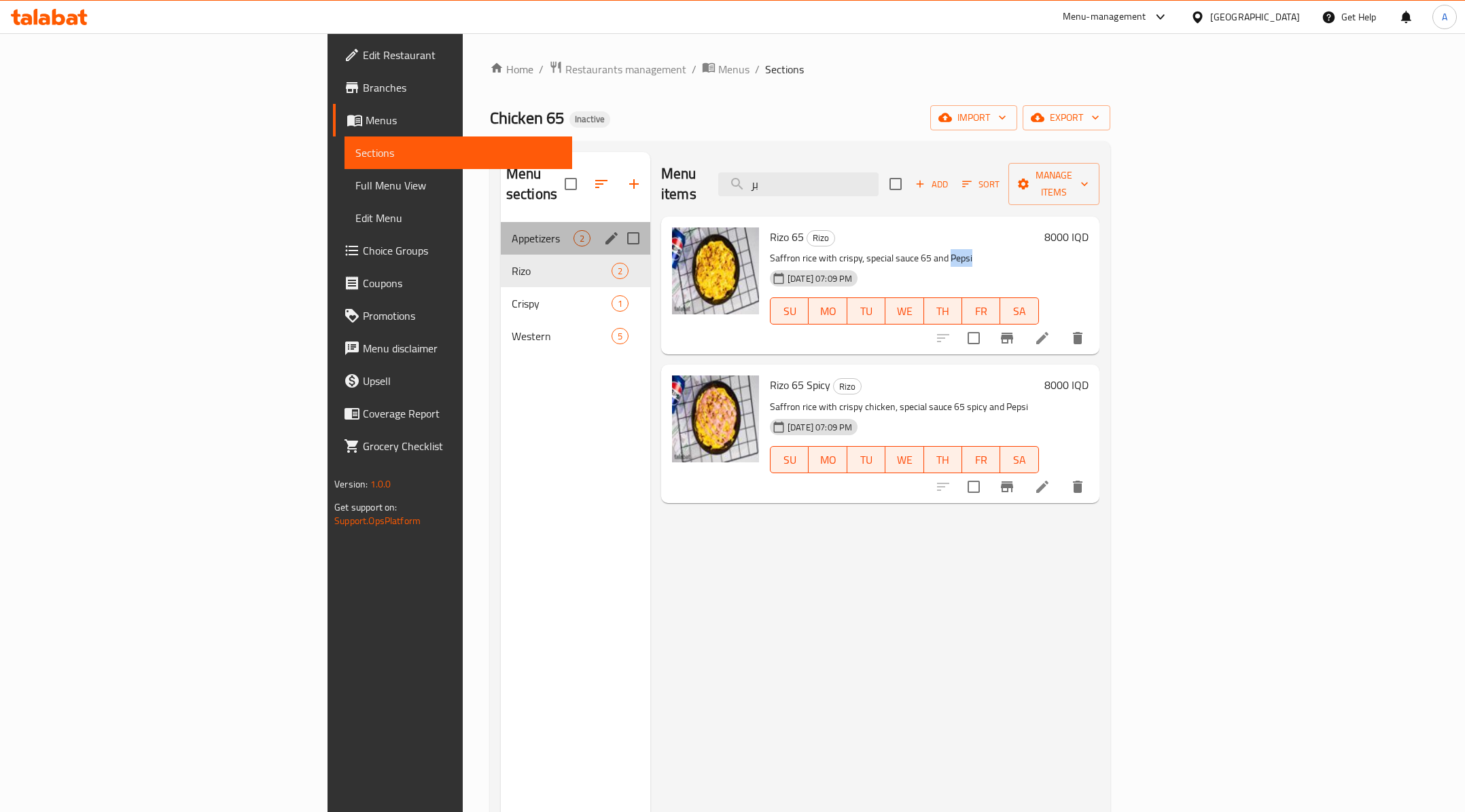
click at [501, 222] on div "Appetizers 2" at bounding box center [576, 238] width 150 height 32
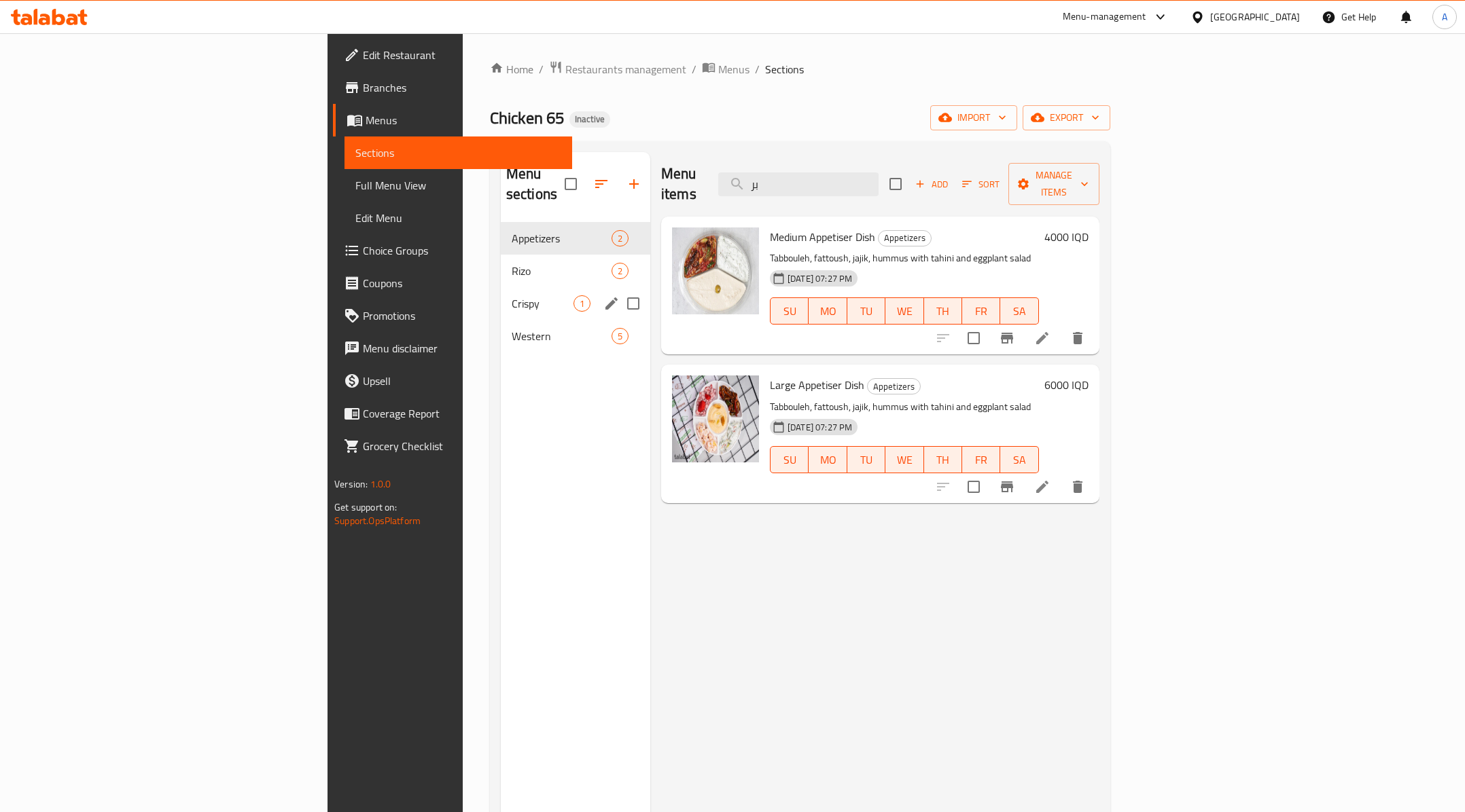
click at [501, 320] on div "Western 5" at bounding box center [576, 336] width 150 height 32
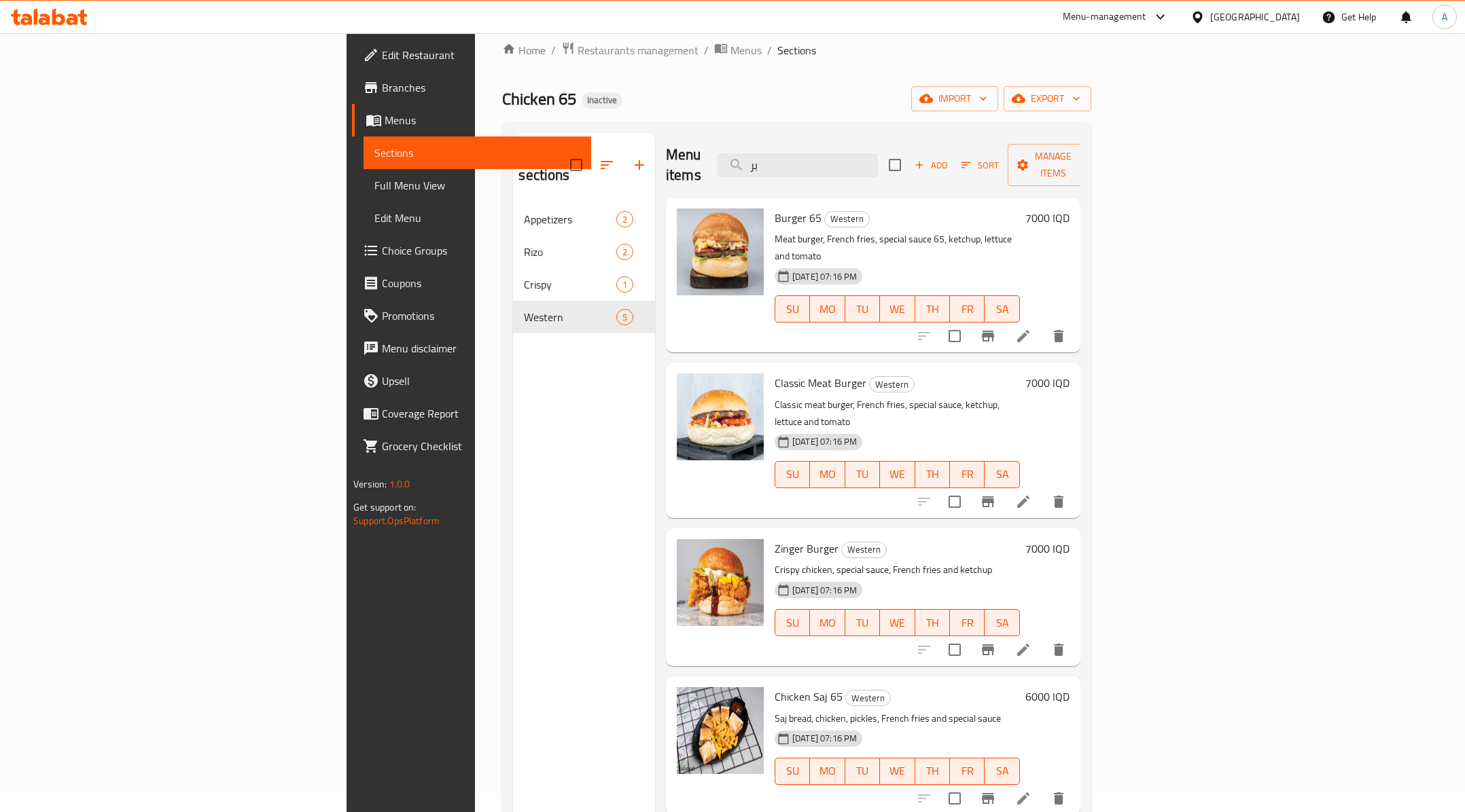
scroll to position [136, 0]
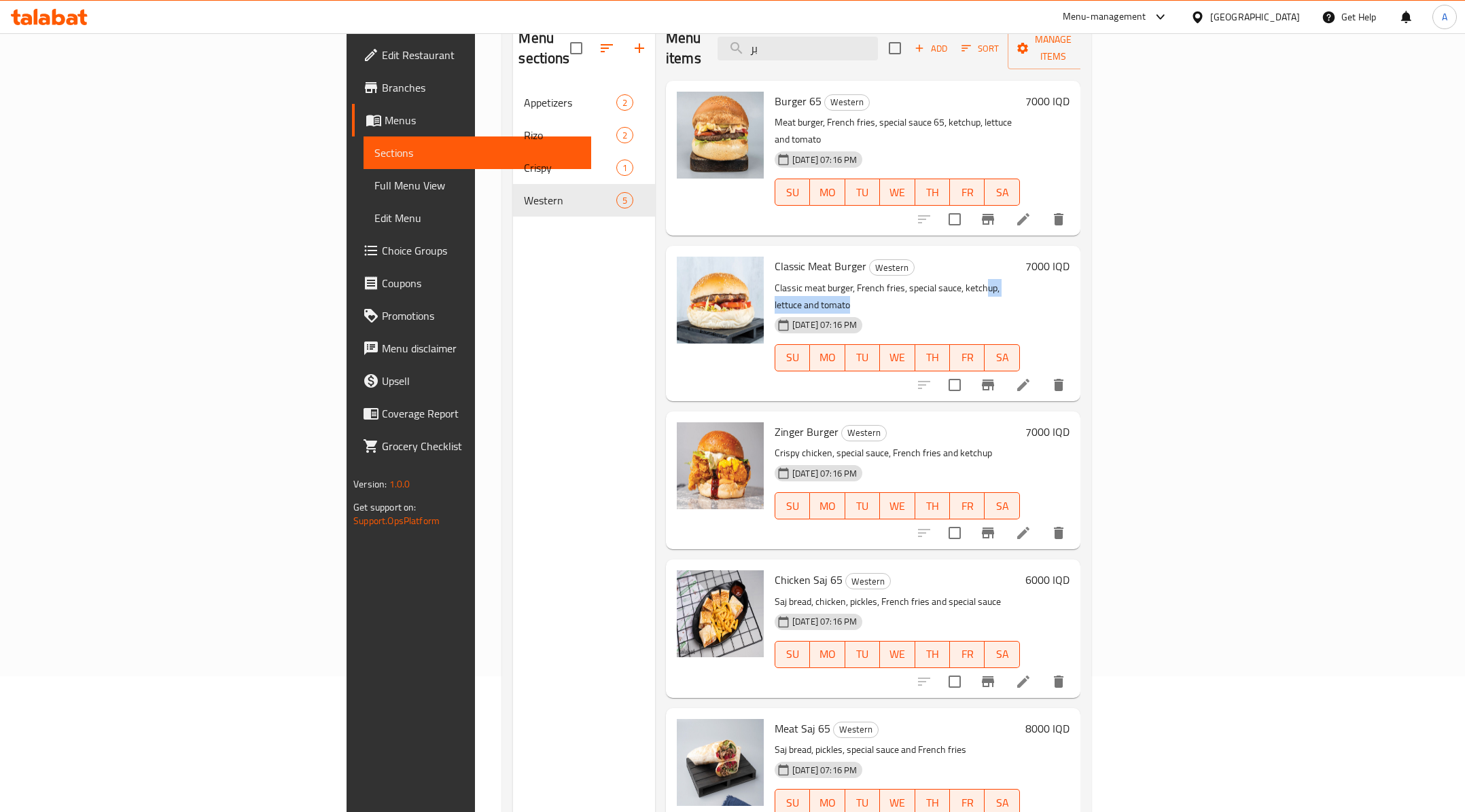
drag, startPoint x: 903, startPoint y: 247, endPoint x: 1067, endPoint y: 255, distance: 164.2
click at [1020, 280] on p "Classic meat burger, French fries, special sauce, ketchup, lettuce and tomato" at bounding box center [898, 297] width 245 height 34
drag, startPoint x: 835, startPoint y: 266, endPoint x: 851, endPoint y: 273, distance: 17.5
click at [852, 266] on div "Classic Meat Burger Western Classic meat burger, French fries, special sauce, k…" at bounding box center [897, 323] width 256 height 144
click at [908, 423] on h6 "Zinger Burger Western" at bounding box center [898, 432] width 245 height 19
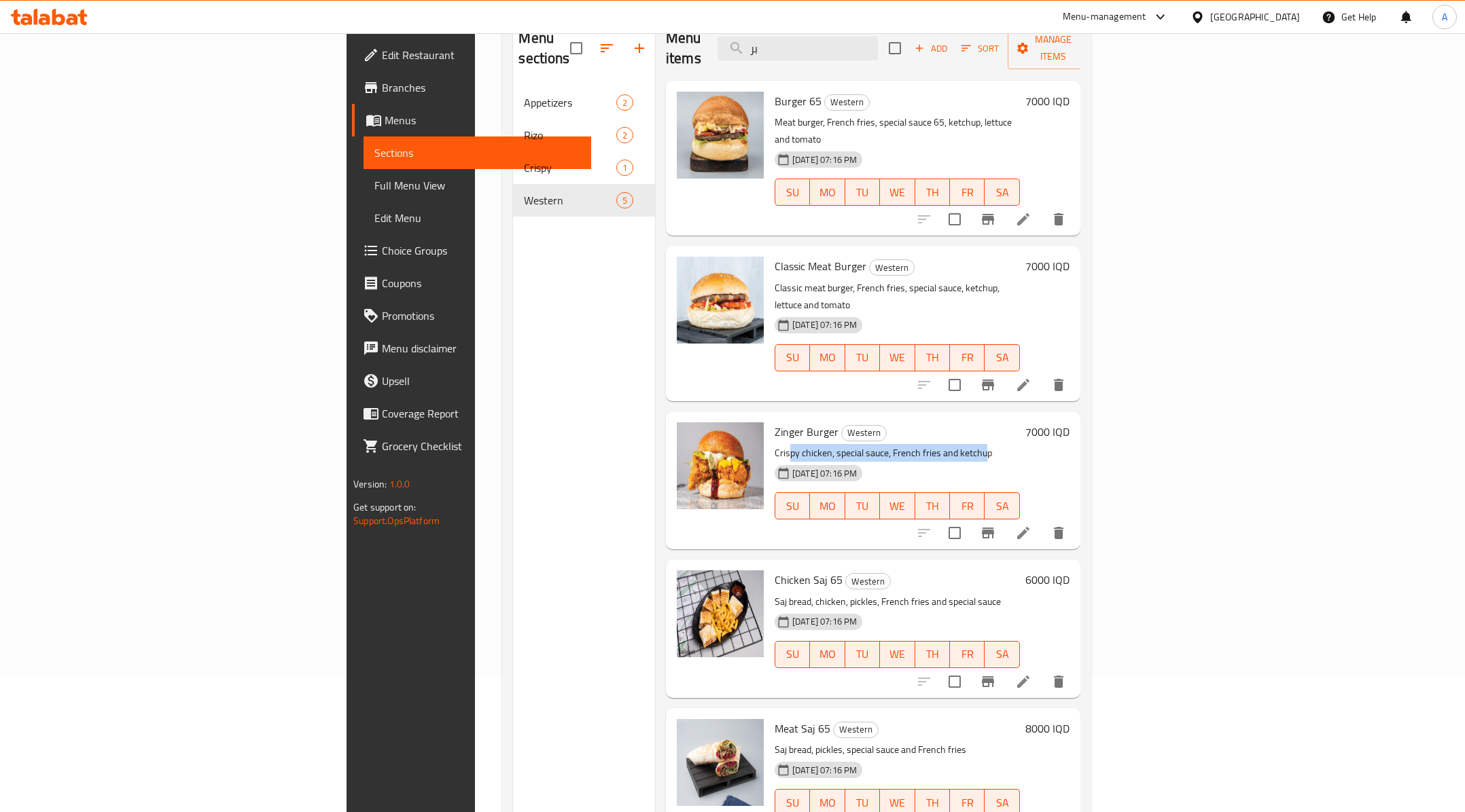
drag, startPoint x: 773, startPoint y: 405, endPoint x: 703, endPoint y: 406, distance: 70.0
click at [775, 445] on p "Crispy chicken, special sauce, French fries and ketchup" at bounding box center [898, 453] width 245 height 17
click at [769, 460] on div "[DATE] 07:16 PM" at bounding box center [801, 474] width 64 height 27
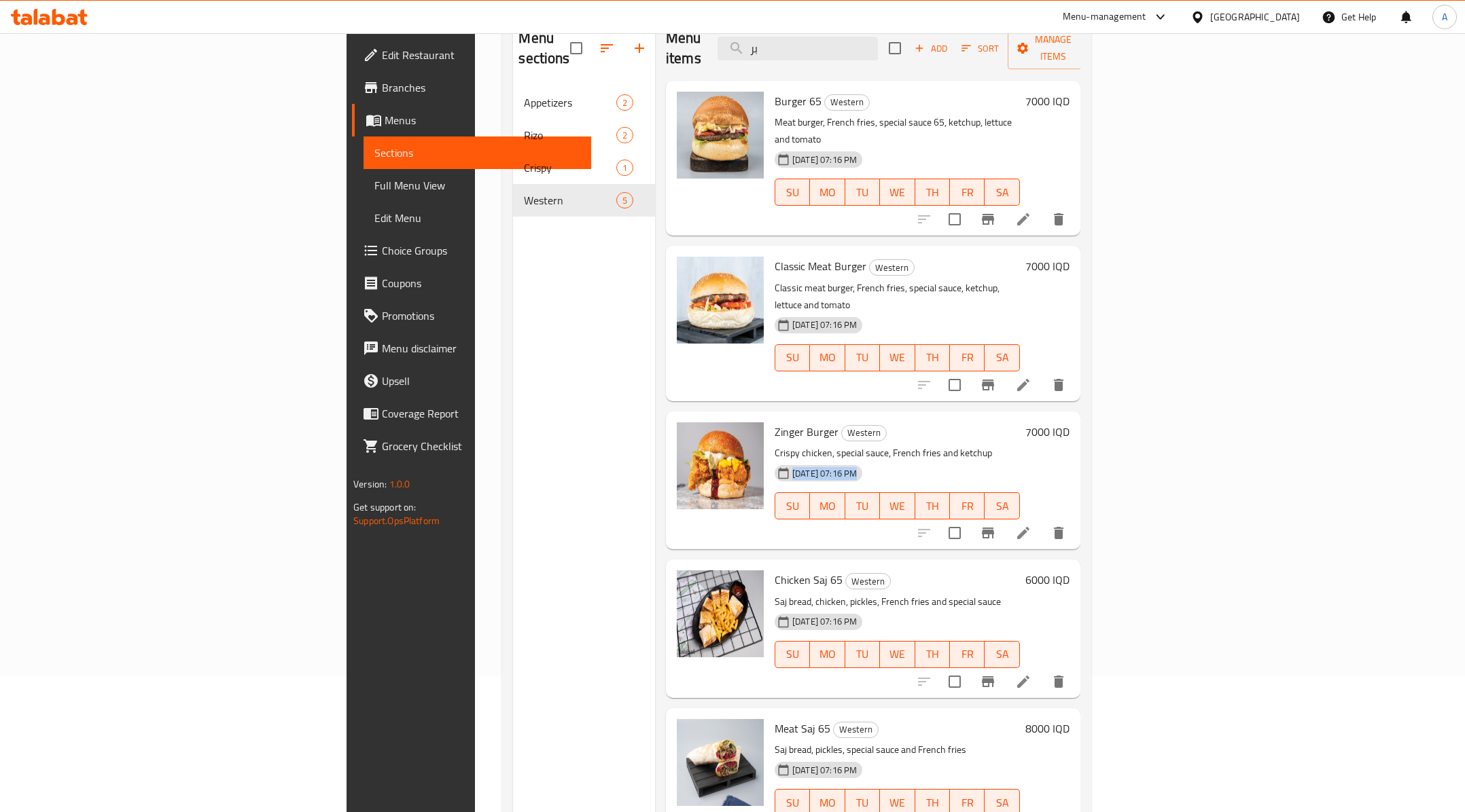
click at [833, 460] on div "[DATE] 07:16 PM" at bounding box center [801, 474] width 64 height 27
click at [382, 57] on span "Edit Restaurant" at bounding box center [481, 54] width 198 height 16
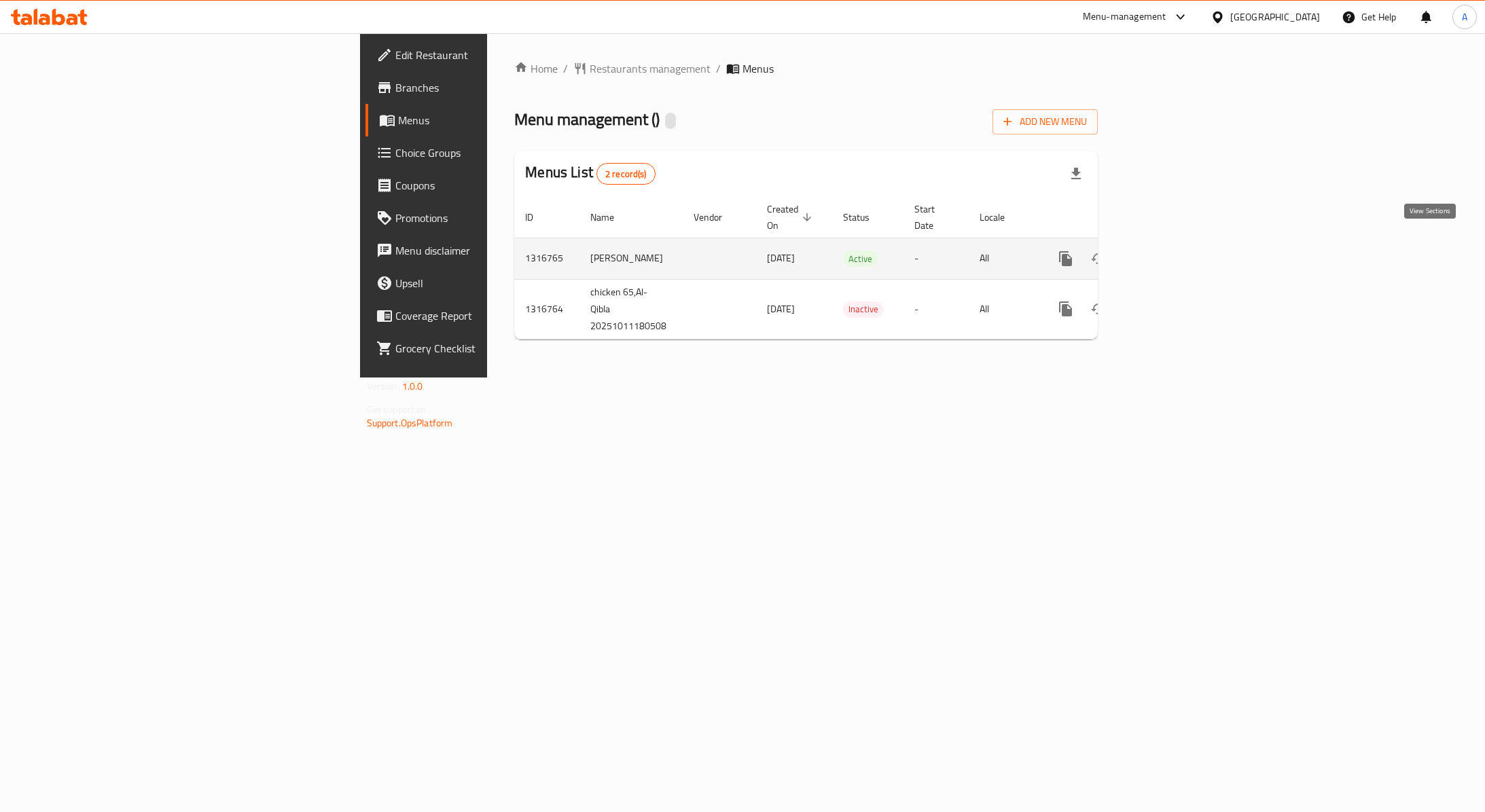
click at [1172, 251] on icon "enhanced table" at bounding box center [1164, 258] width 16 height 16
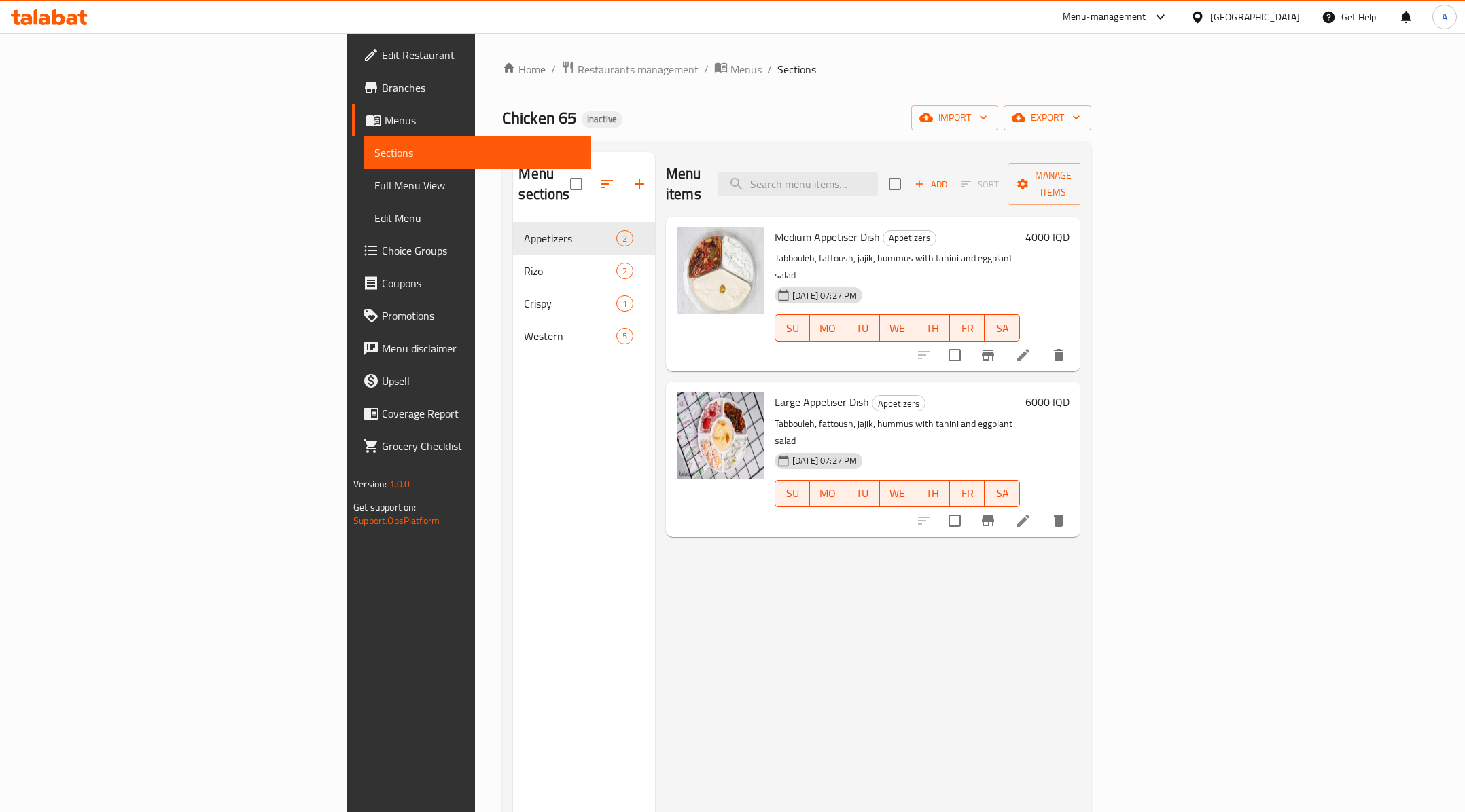
click at [374, 181] on span "Full Menu View" at bounding box center [477, 185] width 206 height 16
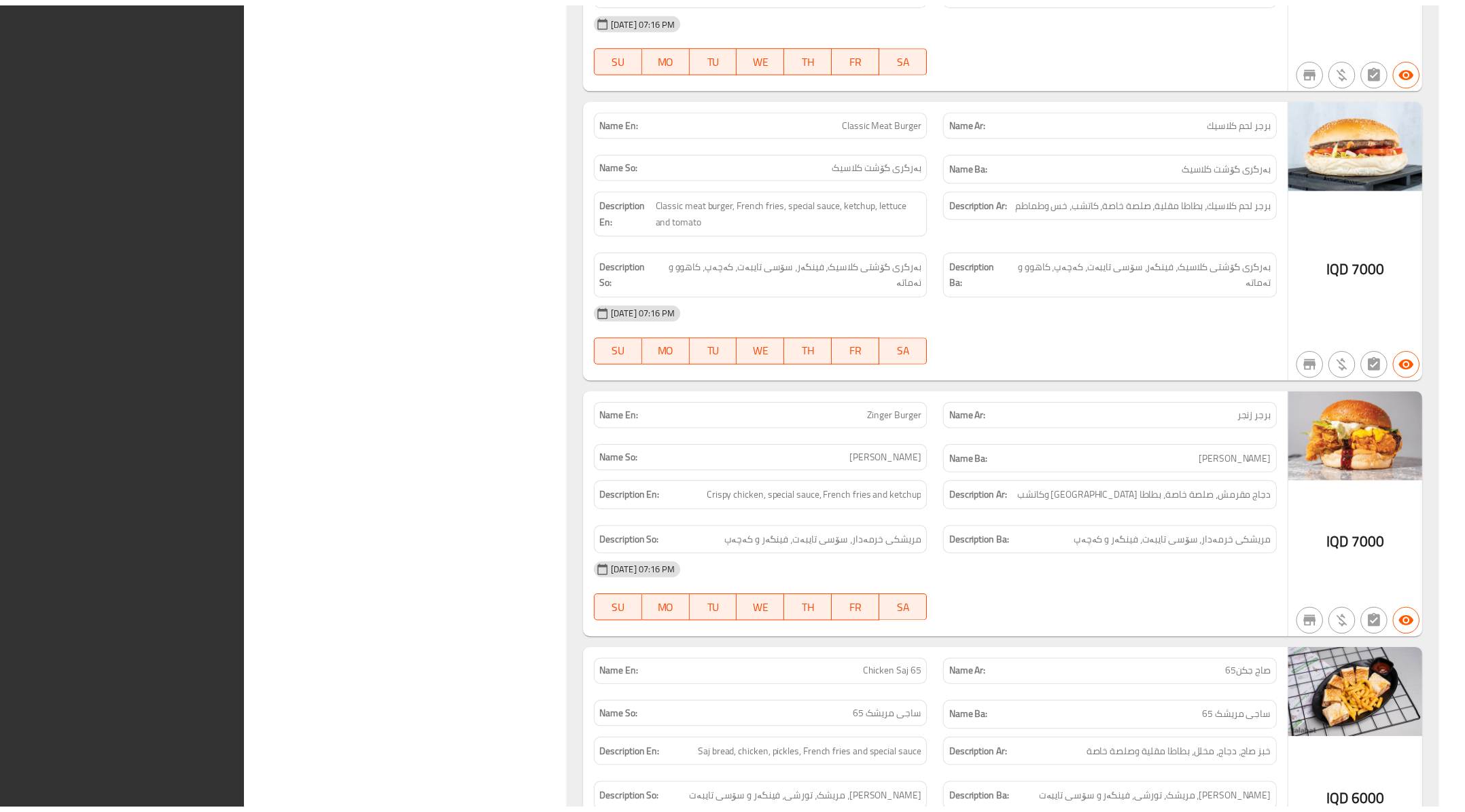
scroll to position [2484, 0]
